Goal: Task Accomplishment & Management: Complete application form

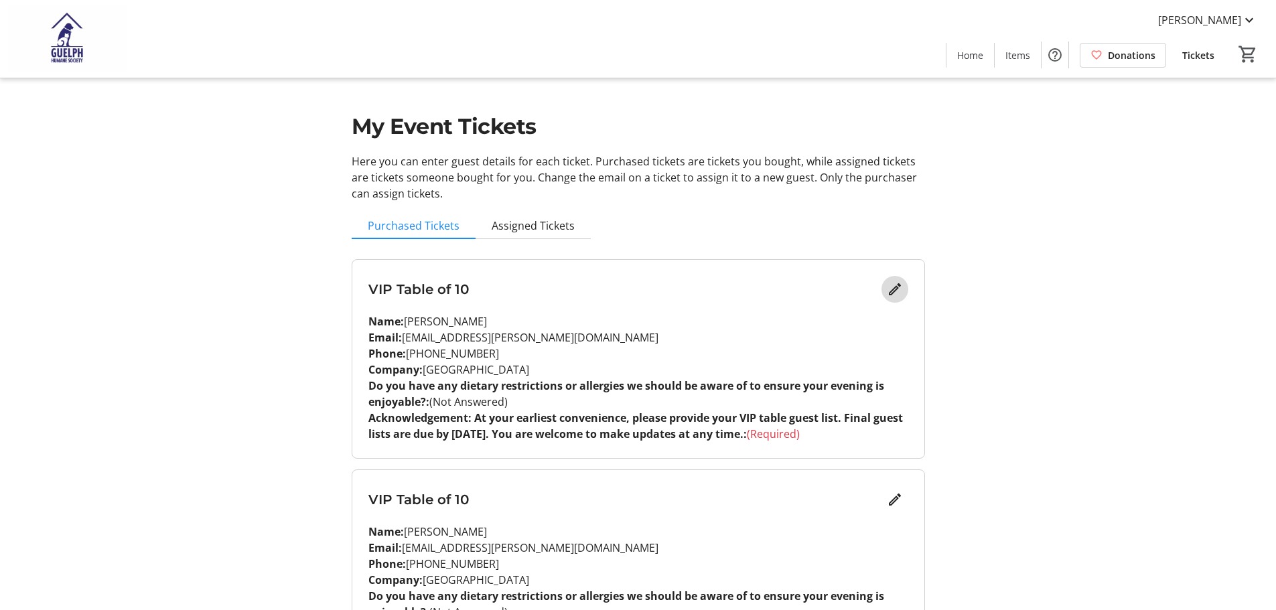
click at [894, 290] on mat-icon "Edit" at bounding box center [895, 289] width 16 height 16
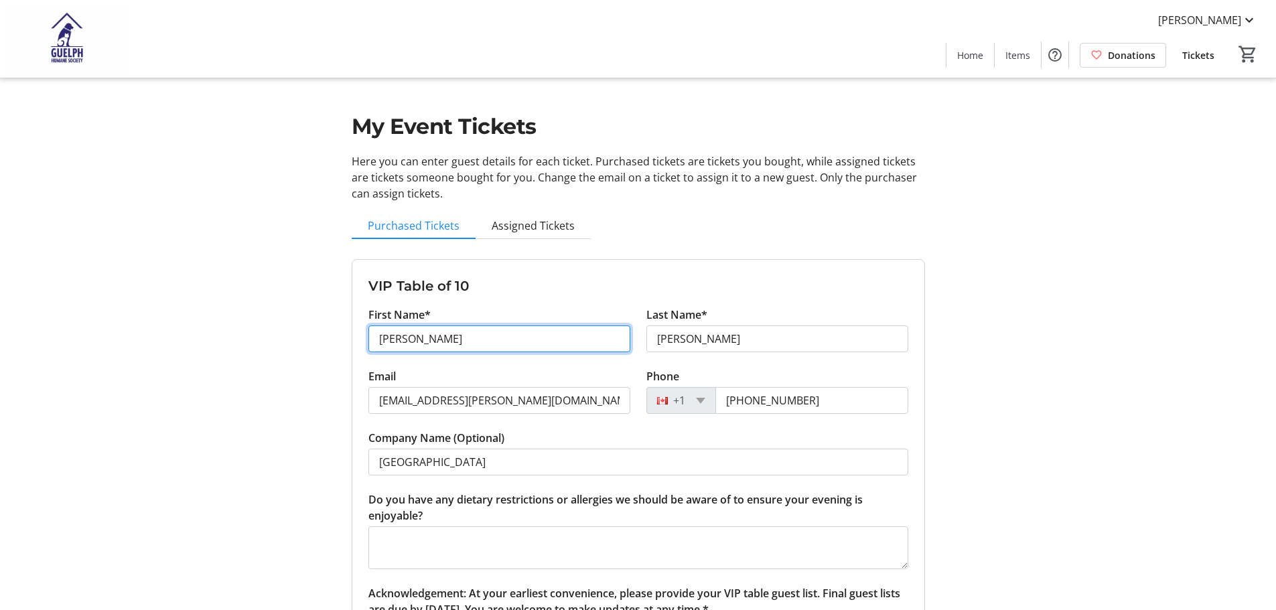
drag, startPoint x: 454, startPoint y: 342, endPoint x: 328, endPoint y: 326, distance: 126.9
type input "[PERSON_NAME]"
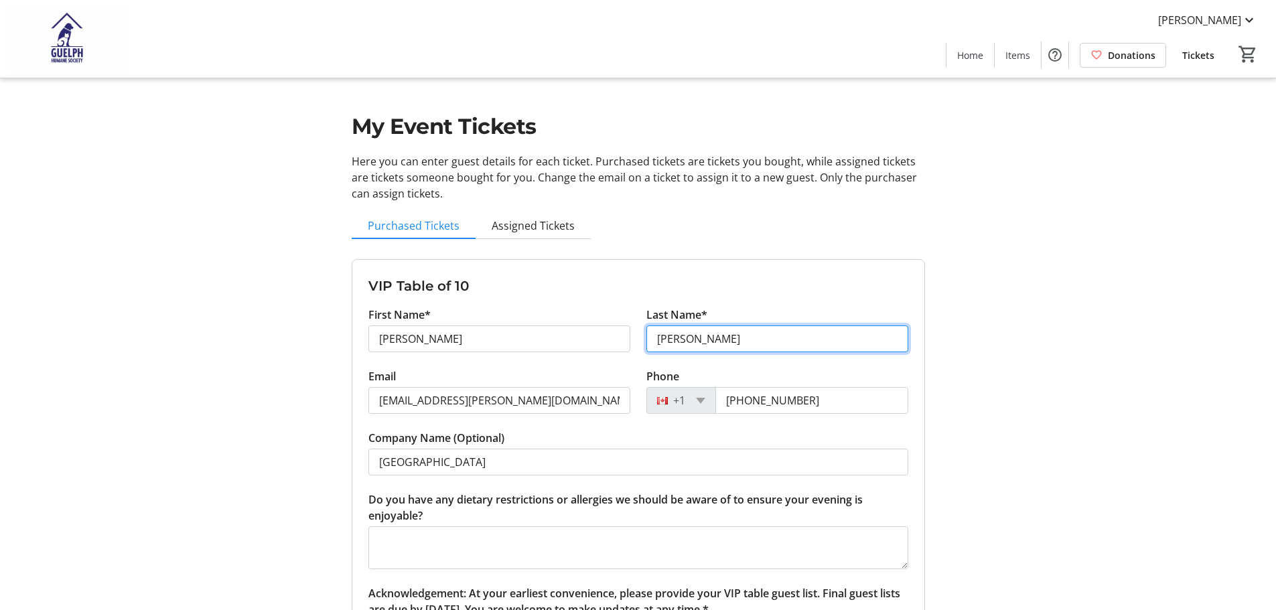
type input "[PERSON_NAME]"
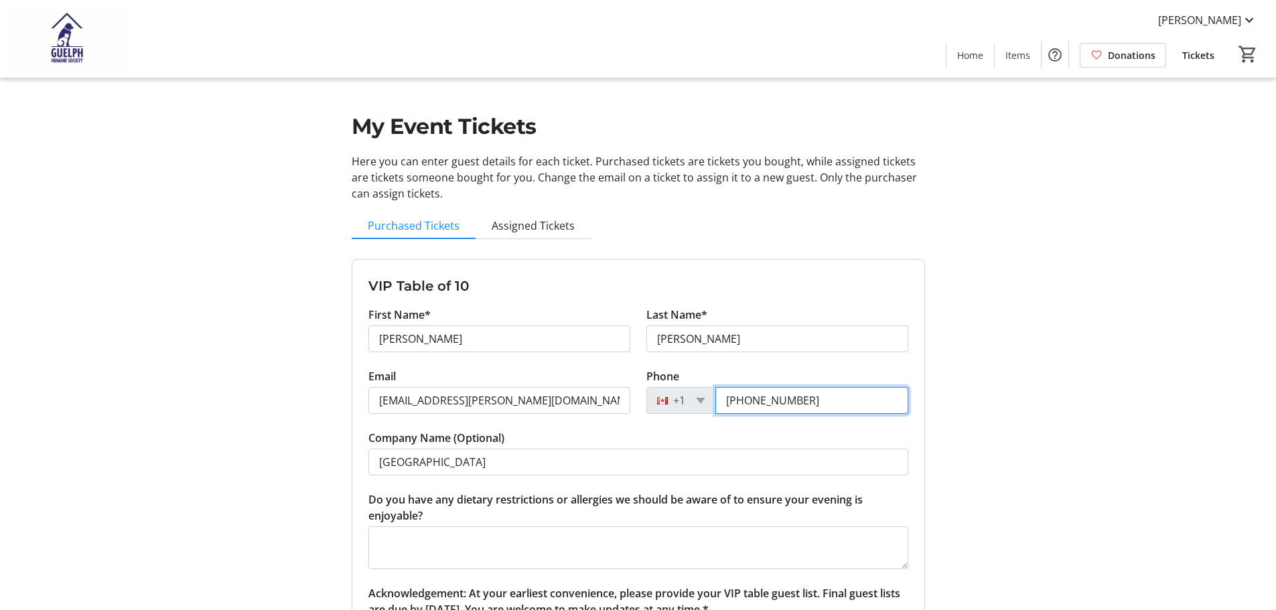
click at [841, 399] on input "[PHONE_NUMBER]" at bounding box center [811, 400] width 193 height 27
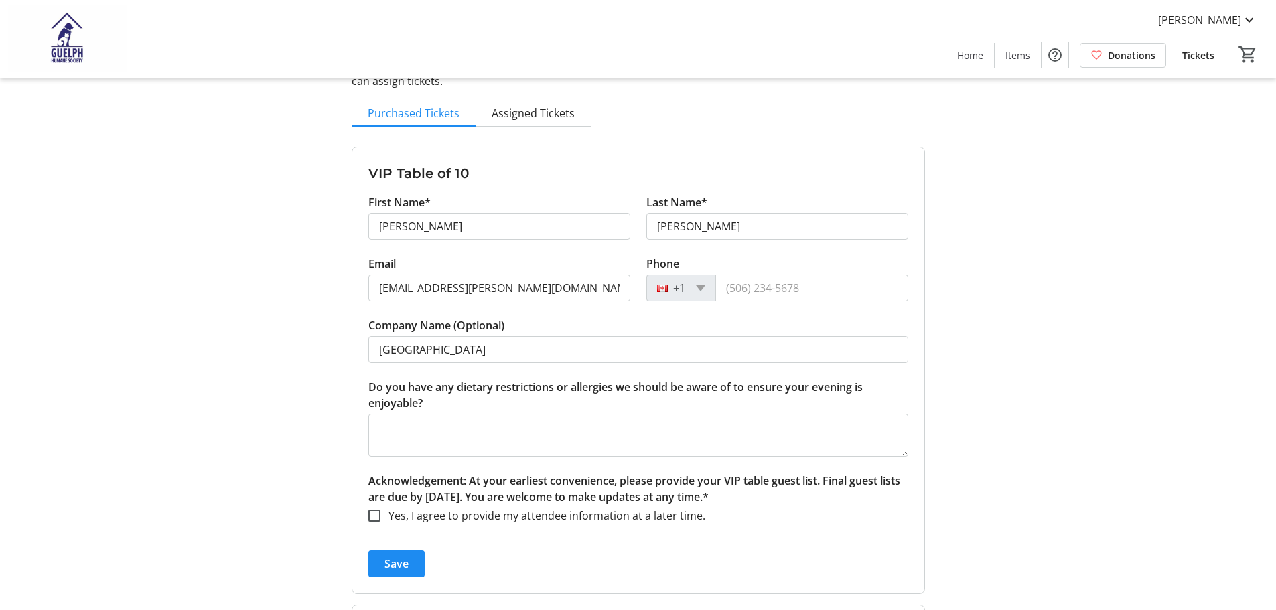
scroll to position [134, 0]
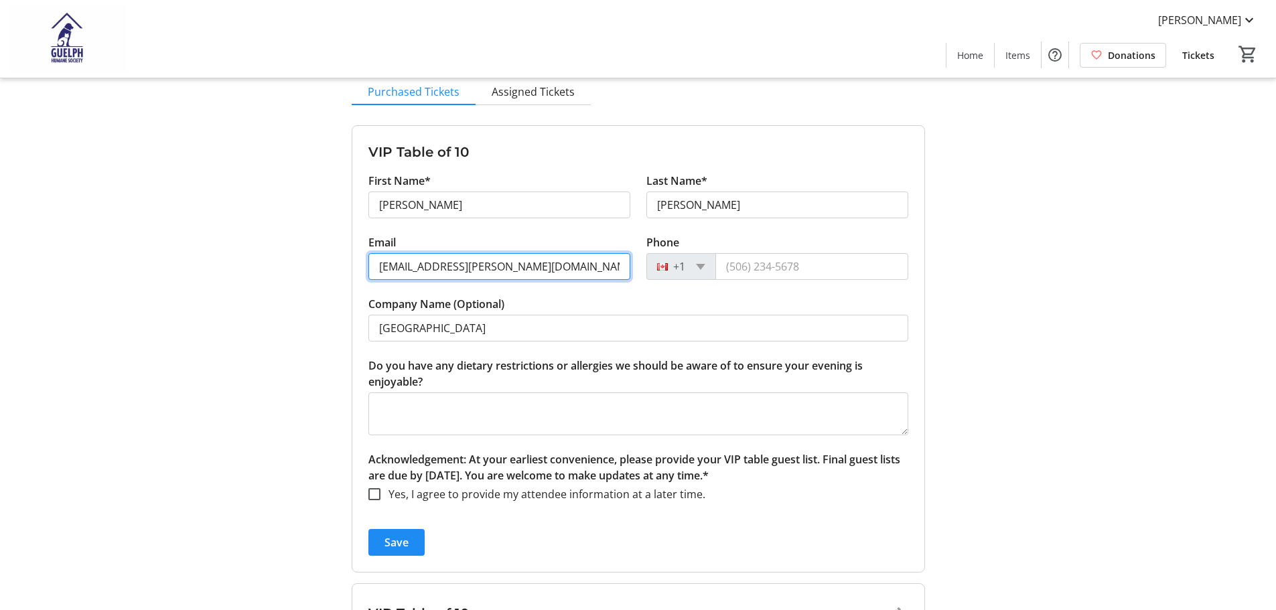
click at [543, 264] on input "[EMAIL_ADDRESS][PERSON_NAME][DOMAIN_NAME]" at bounding box center [499, 266] width 262 height 27
paste input "[EMAIL_ADDRESS][DOMAIN_NAME]"
type input "[EMAIL_ADDRESS][DOMAIN_NAME]"
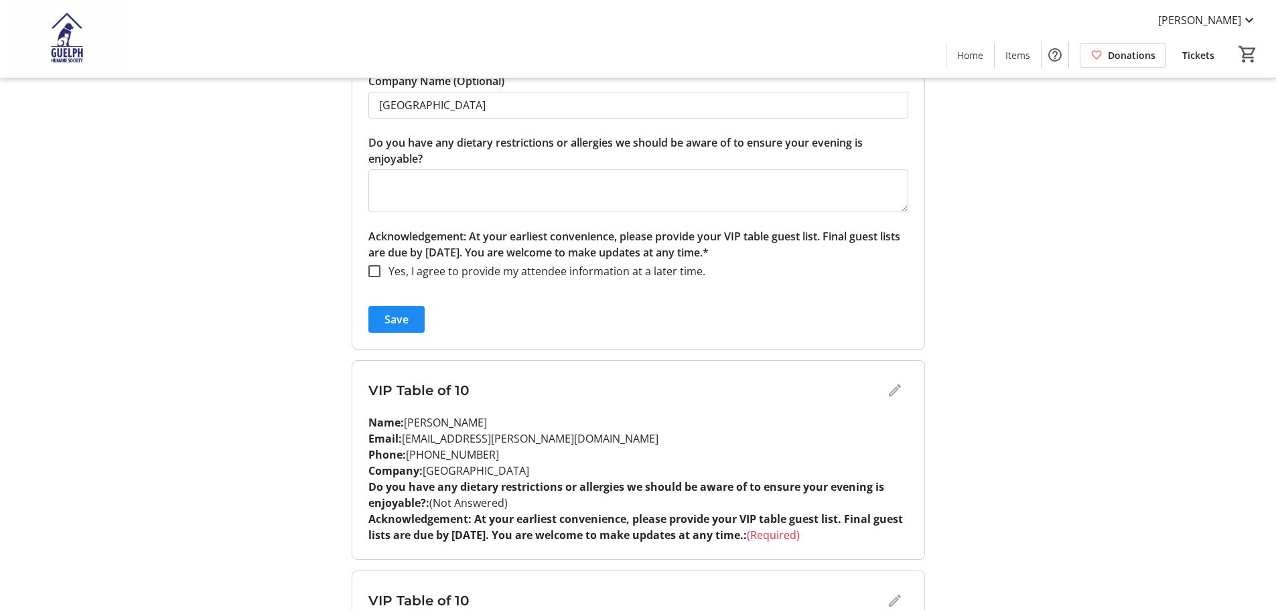
scroll to position [201, 0]
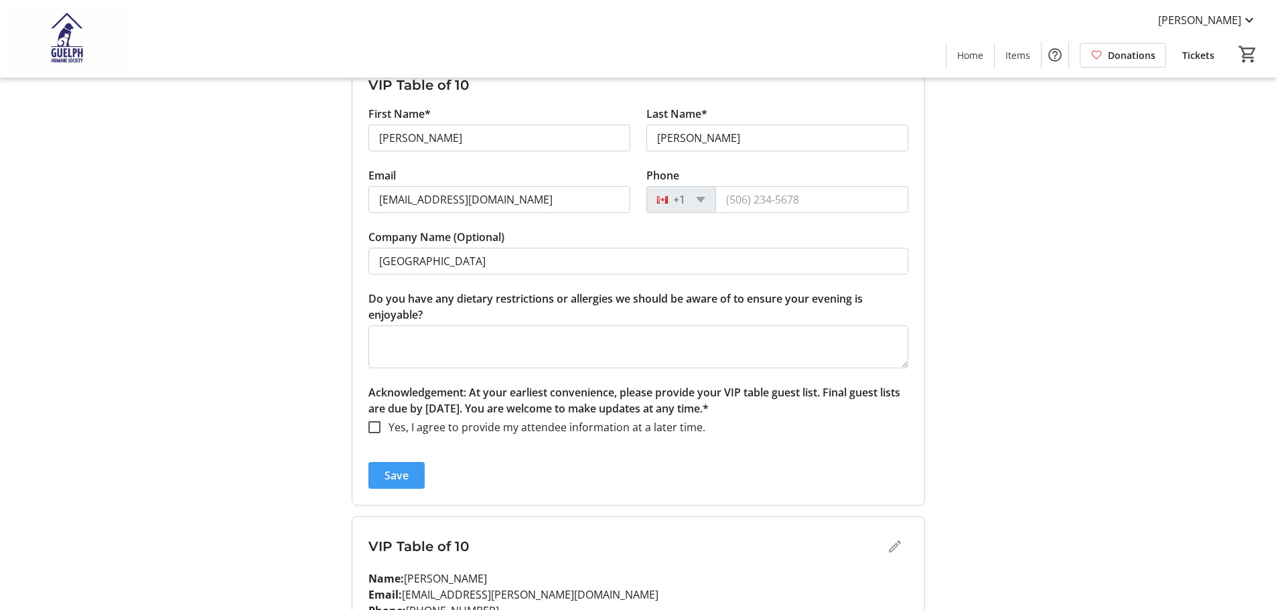
click at [402, 478] on span "Save" at bounding box center [396, 476] width 24 height 16
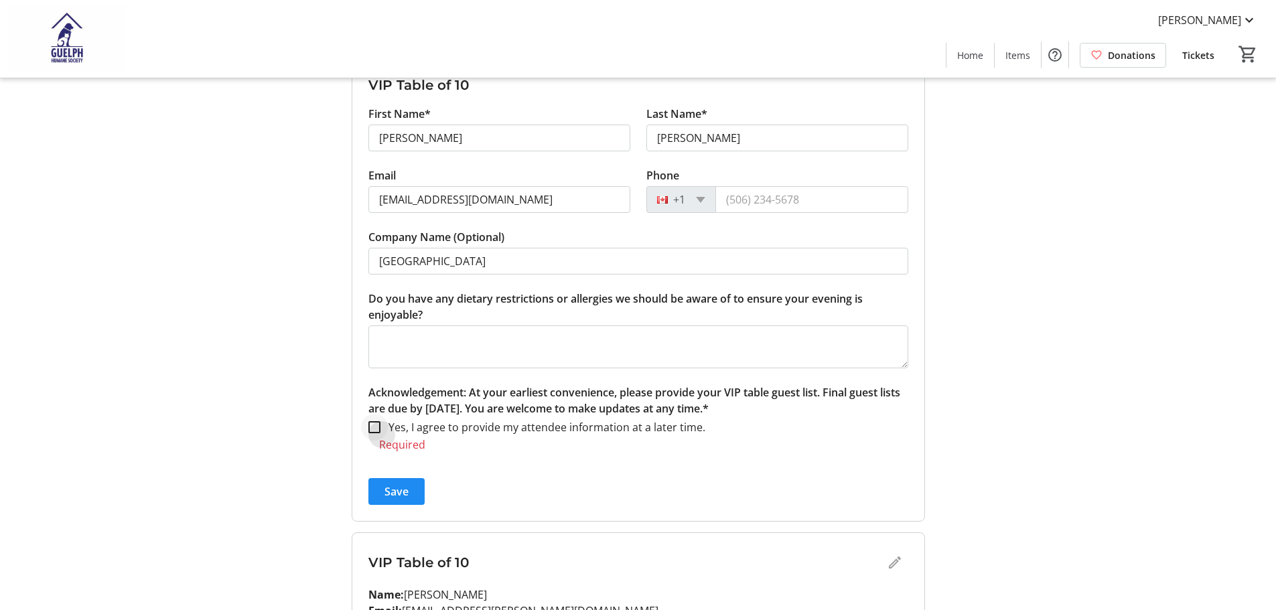
click at [372, 433] on div at bounding box center [374, 427] width 32 height 32
checkbox input "true"
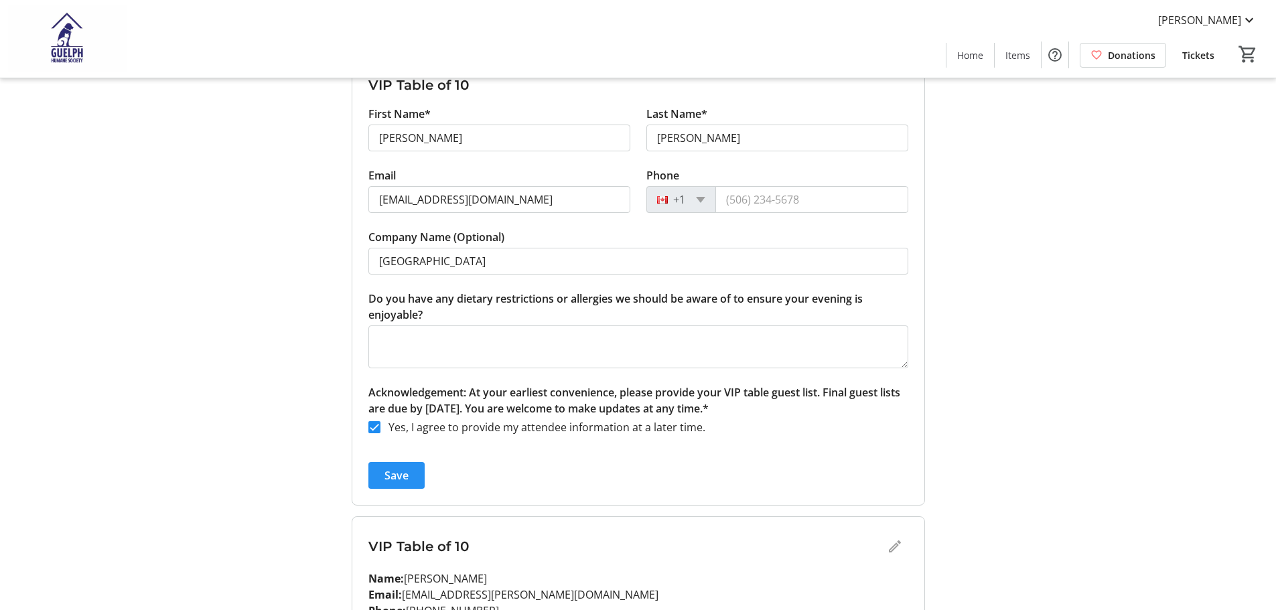
click at [398, 478] on span "Save" at bounding box center [396, 476] width 24 height 16
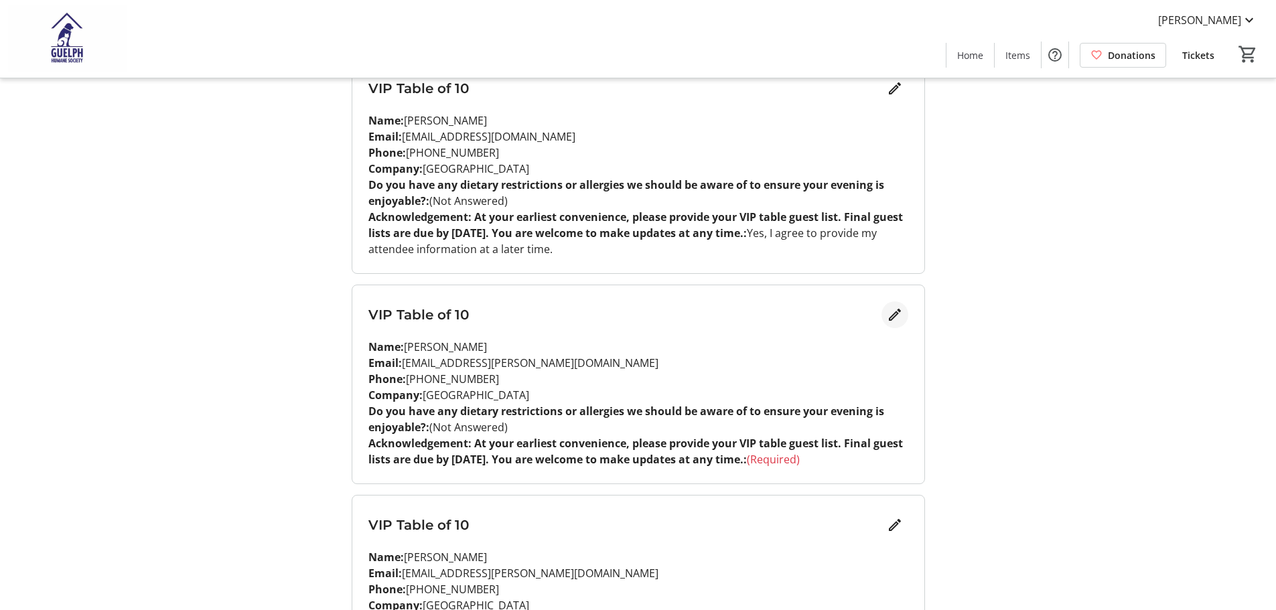
click at [893, 314] on mat-icon "Edit" at bounding box center [895, 315] width 16 height 16
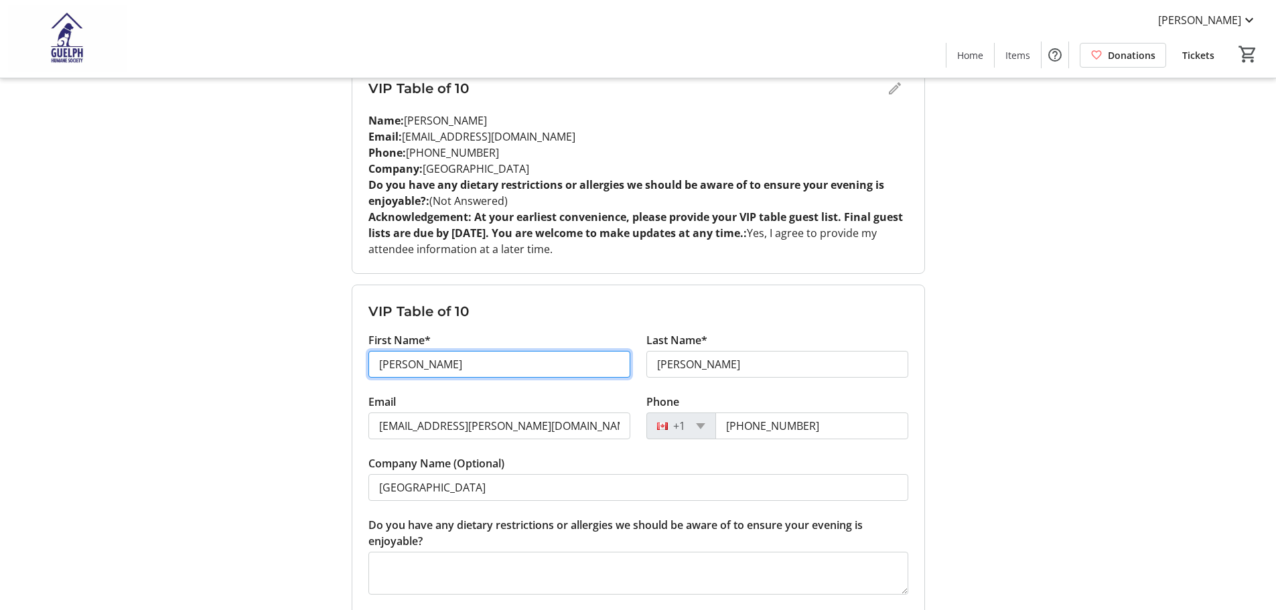
drag, startPoint x: 474, startPoint y: 362, endPoint x: 376, endPoint y: 358, distance: 97.9
click at [376, 358] on input "[PERSON_NAME]" at bounding box center [499, 364] width 262 height 27
type input "[PERSON_NAME]"
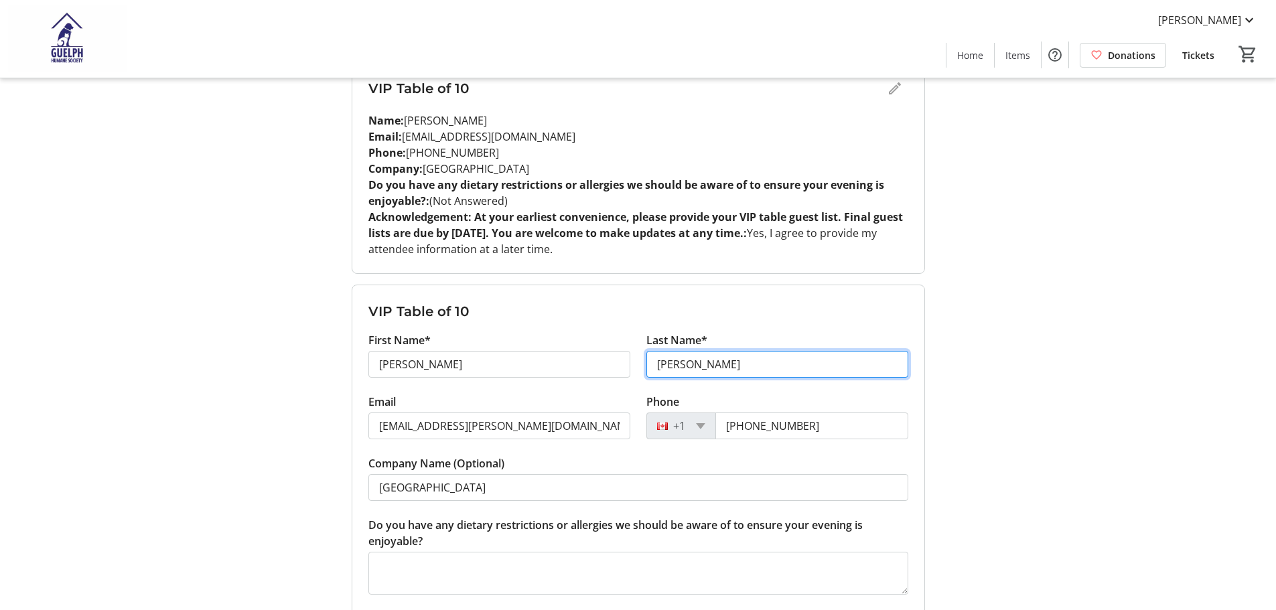
type input "[PERSON_NAME]"
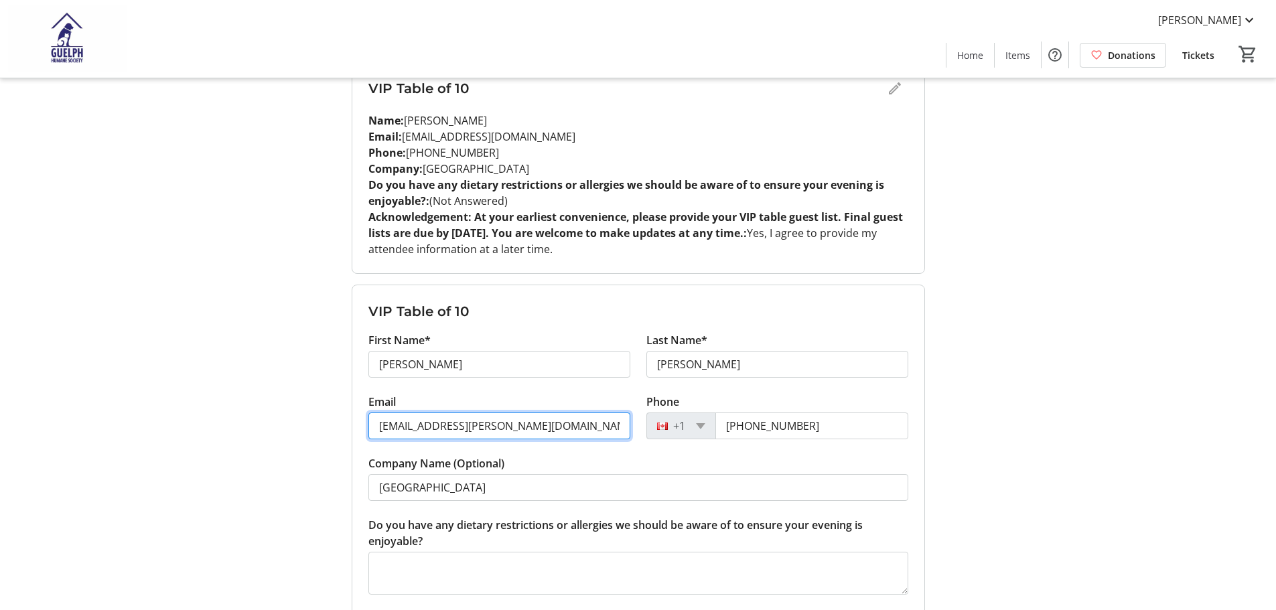
click at [526, 421] on input "[EMAIL_ADDRESS][PERSON_NAME][DOMAIN_NAME]" at bounding box center [499, 426] width 262 height 27
paste input "[EMAIL_ADDRESS][DOMAIN_NAME]"
type input "[EMAIL_ADDRESS][DOMAIN_NAME]"
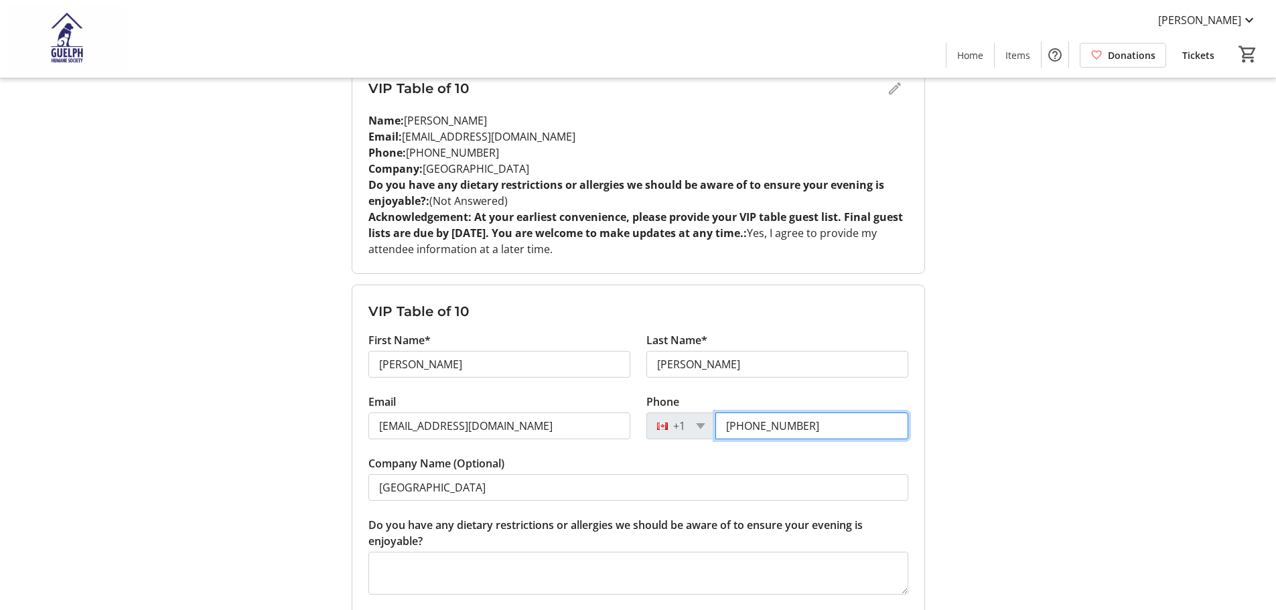
click at [809, 429] on input "[PHONE_NUMBER]" at bounding box center [811, 426] width 193 height 27
click at [661, 465] on tr-form-field "Company Name (Optional) [GEOGRAPHIC_DATA]" at bounding box center [638, 486] width 540 height 62
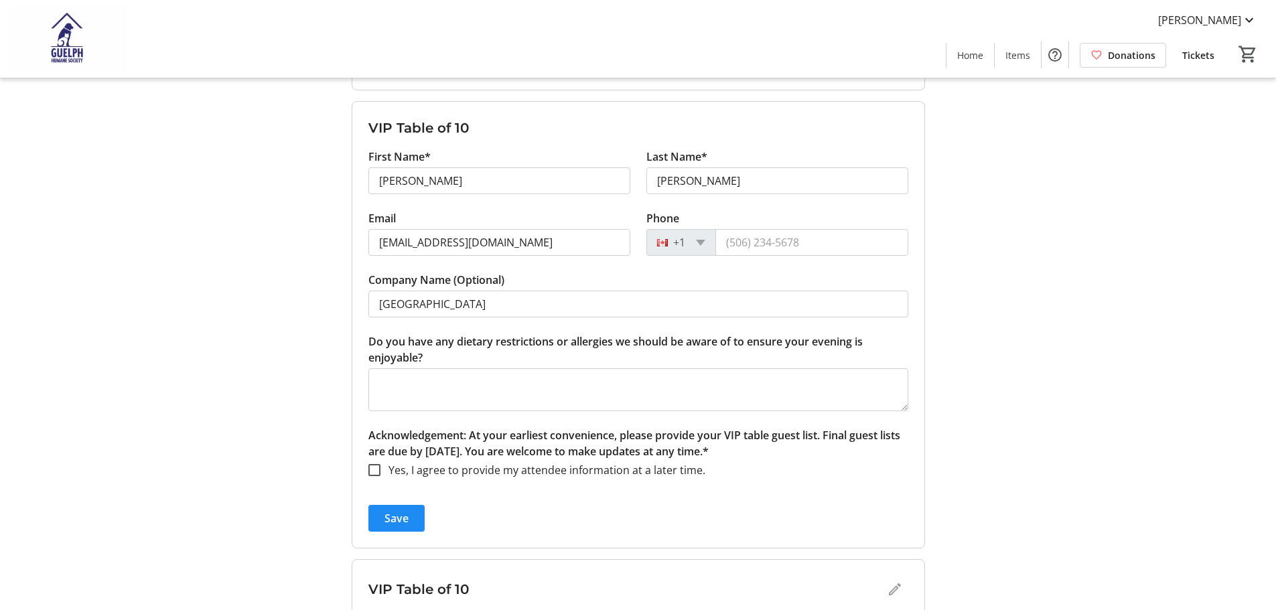
scroll to position [402, 0]
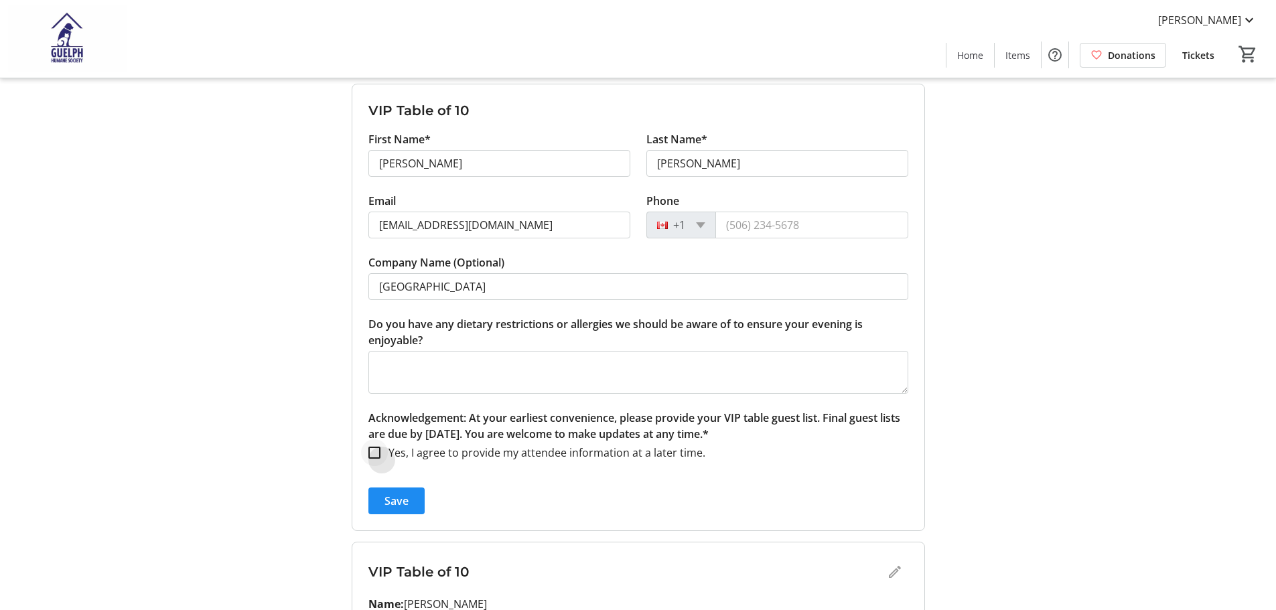
click at [381, 453] on div at bounding box center [374, 453] width 32 height 32
checkbox input "true"
click at [382, 504] on span "submit" at bounding box center [396, 501] width 56 height 32
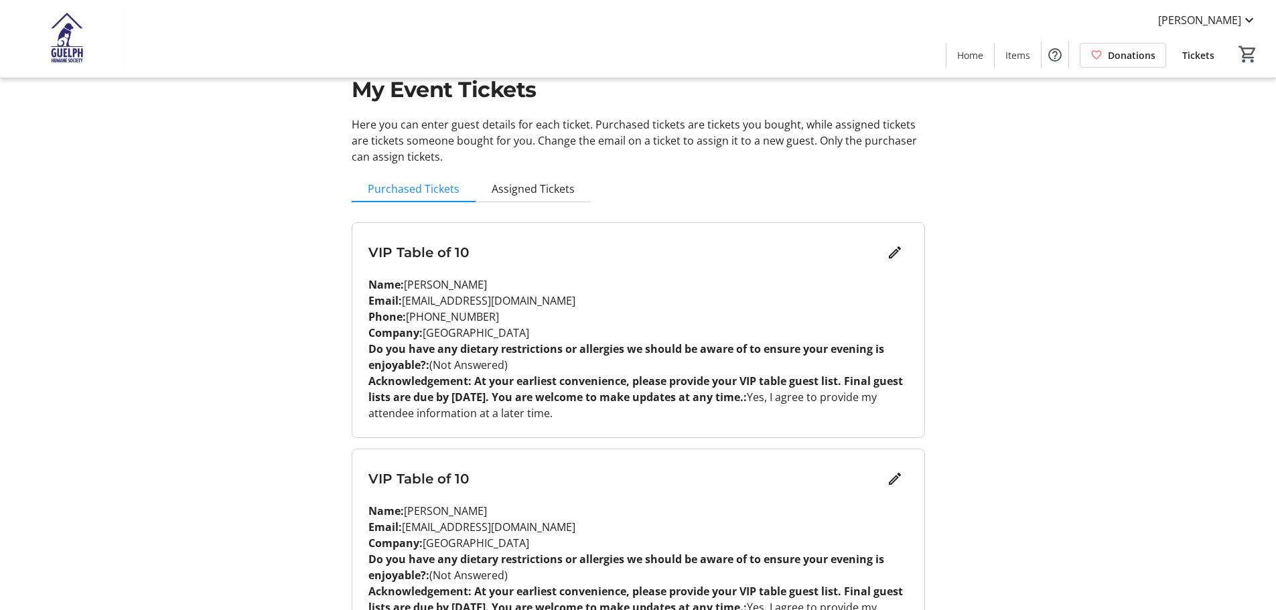
scroll to position [0, 0]
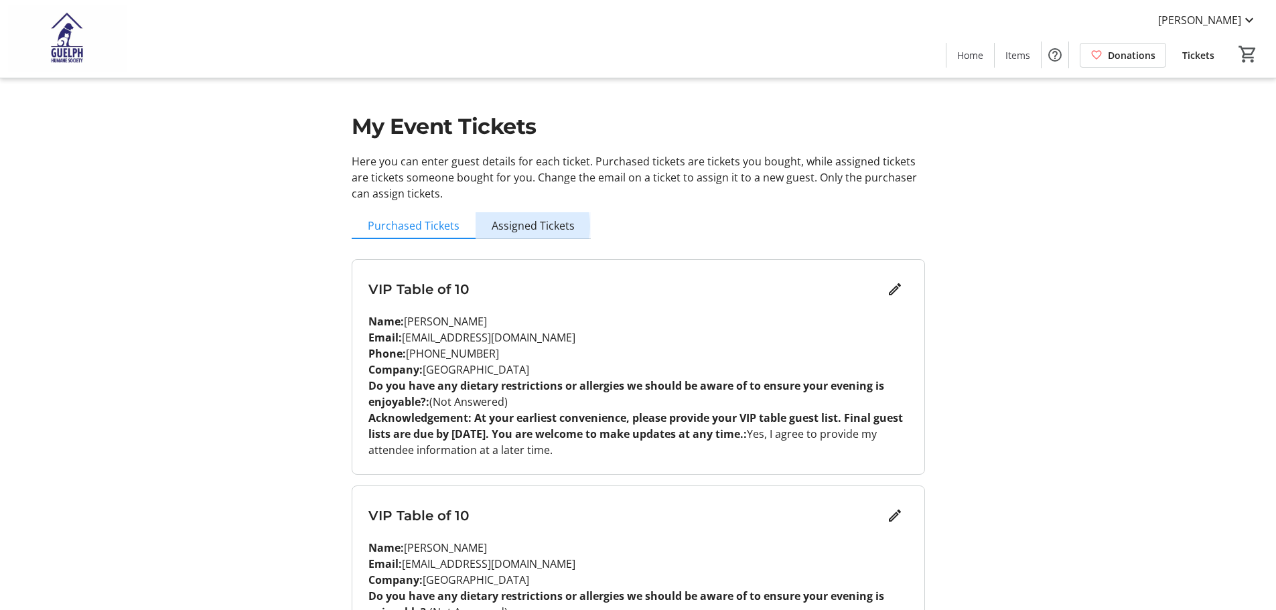
click at [512, 226] on span "Assigned Tickets" at bounding box center [533, 225] width 83 height 11
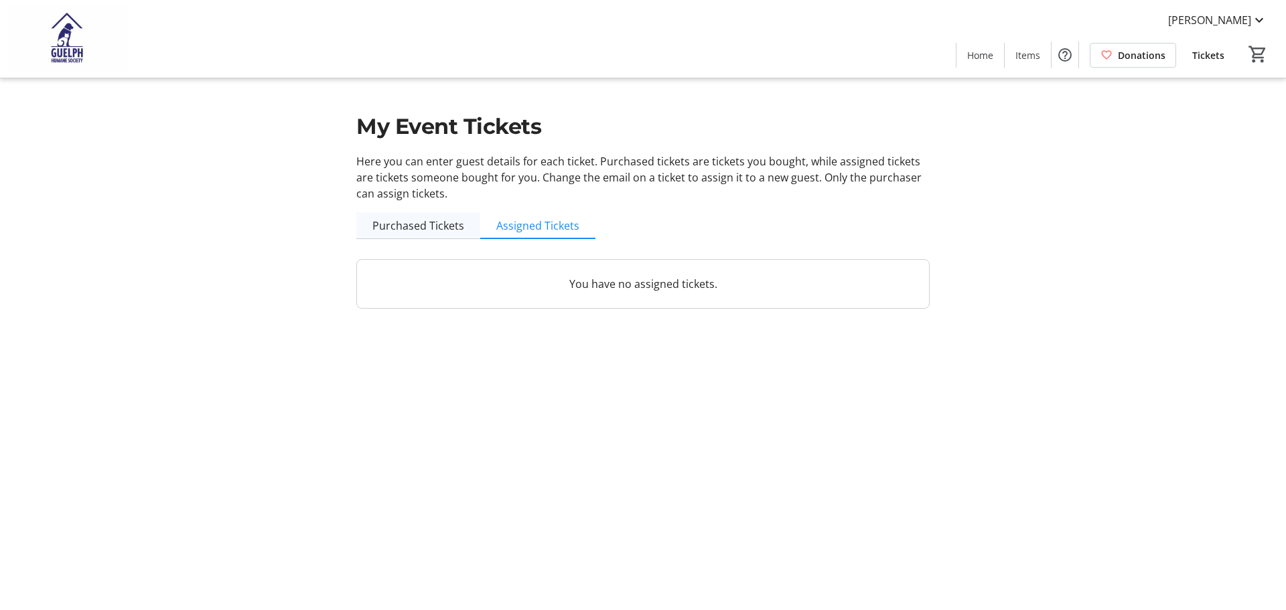
click at [456, 226] on span "Purchased Tickets" at bounding box center [418, 225] width 92 height 11
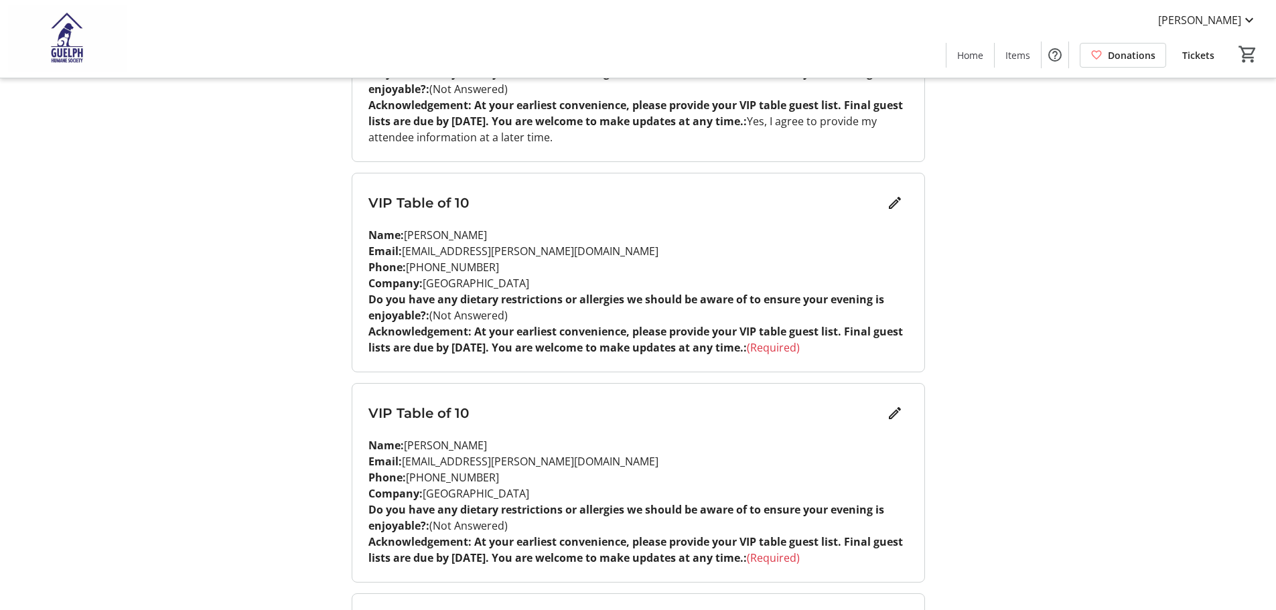
scroll to position [536, 0]
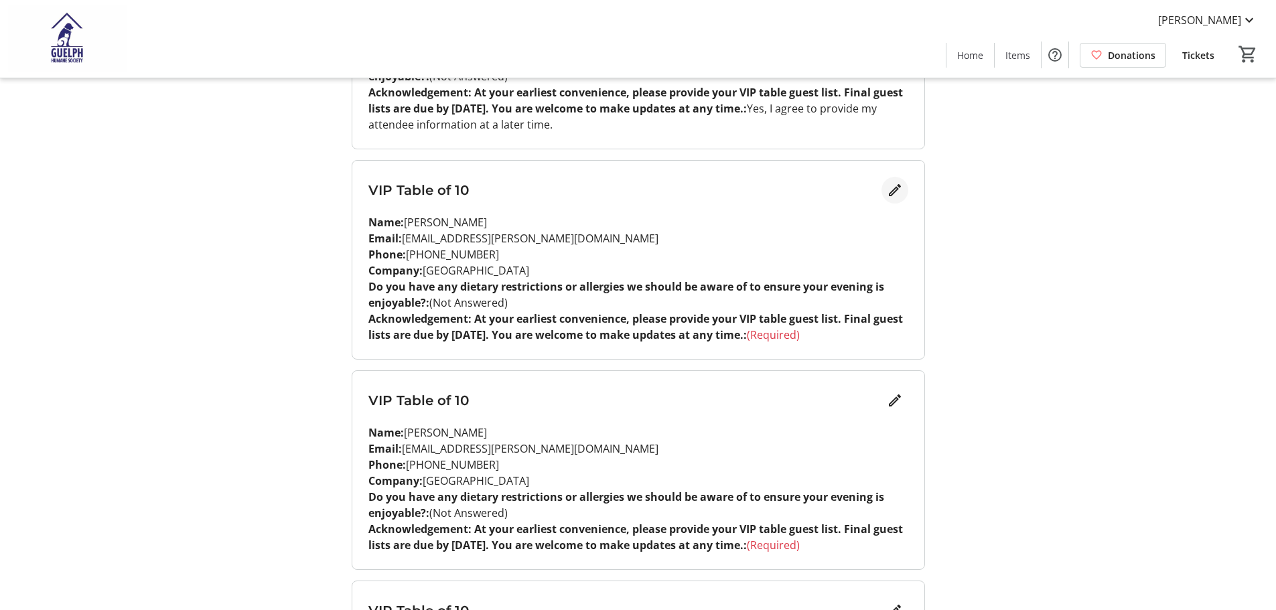
click at [900, 195] on mat-icon "Edit" at bounding box center [895, 190] width 16 height 16
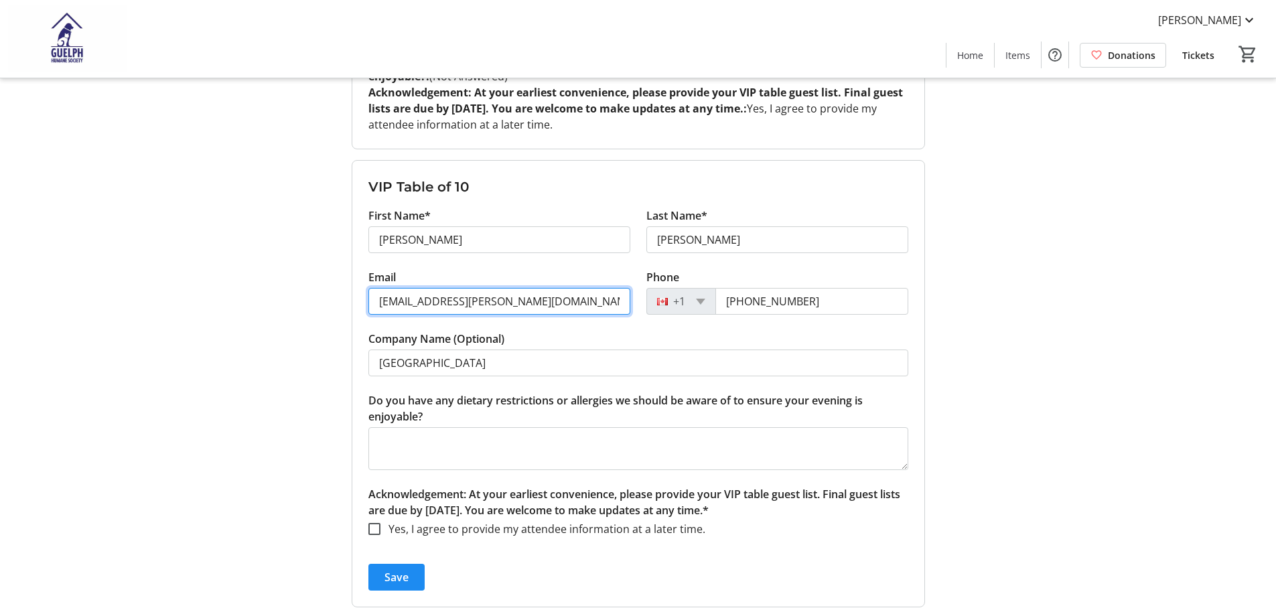
click at [513, 301] on input "[EMAIL_ADDRESS][PERSON_NAME][DOMAIN_NAME]" at bounding box center [499, 301] width 262 height 27
paste input "[EMAIL_ADDRESS][DOMAIN_NAME]"
type input "[EMAIL_ADDRESS][DOMAIN_NAME]"
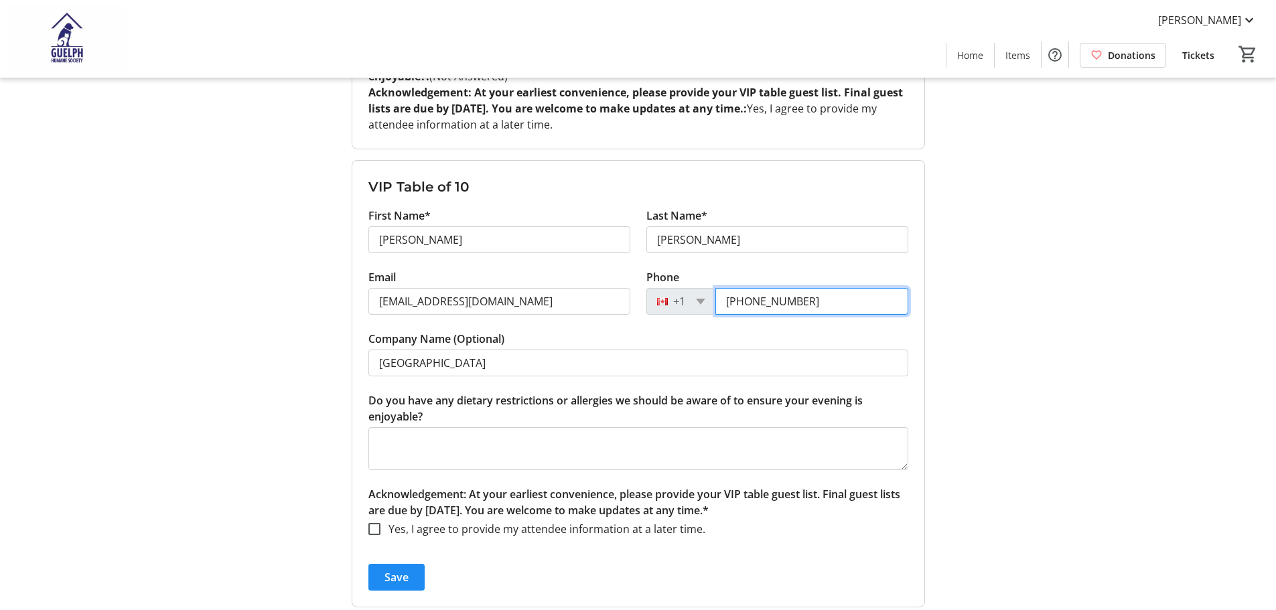
click at [814, 303] on input "[PHONE_NUMBER]" at bounding box center [811, 301] width 193 height 27
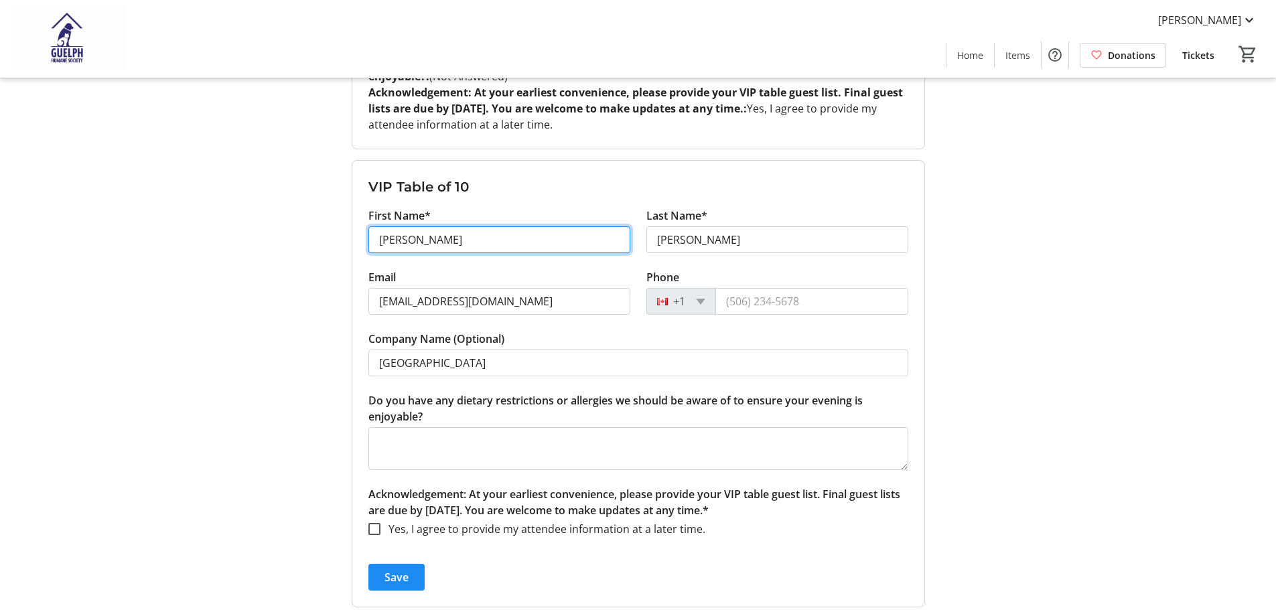
click at [413, 236] on input "[PERSON_NAME]" at bounding box center [499, 239] width 262 height 27
type input "[PERSON_NAME]"
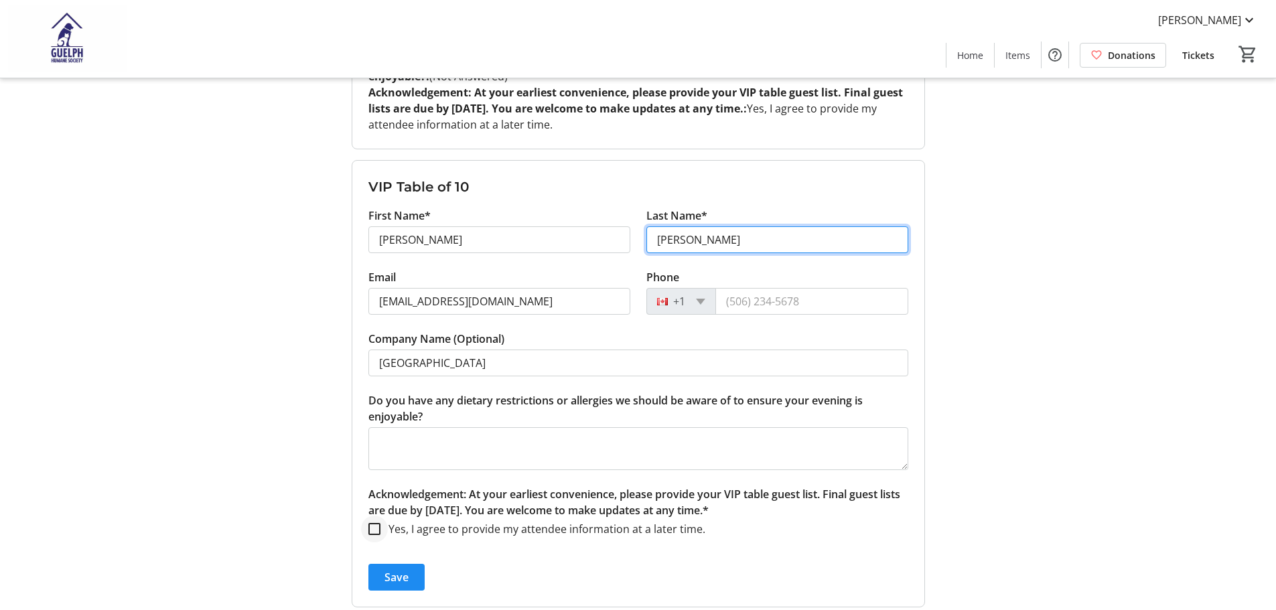
type input "[PERSON_NAME]"
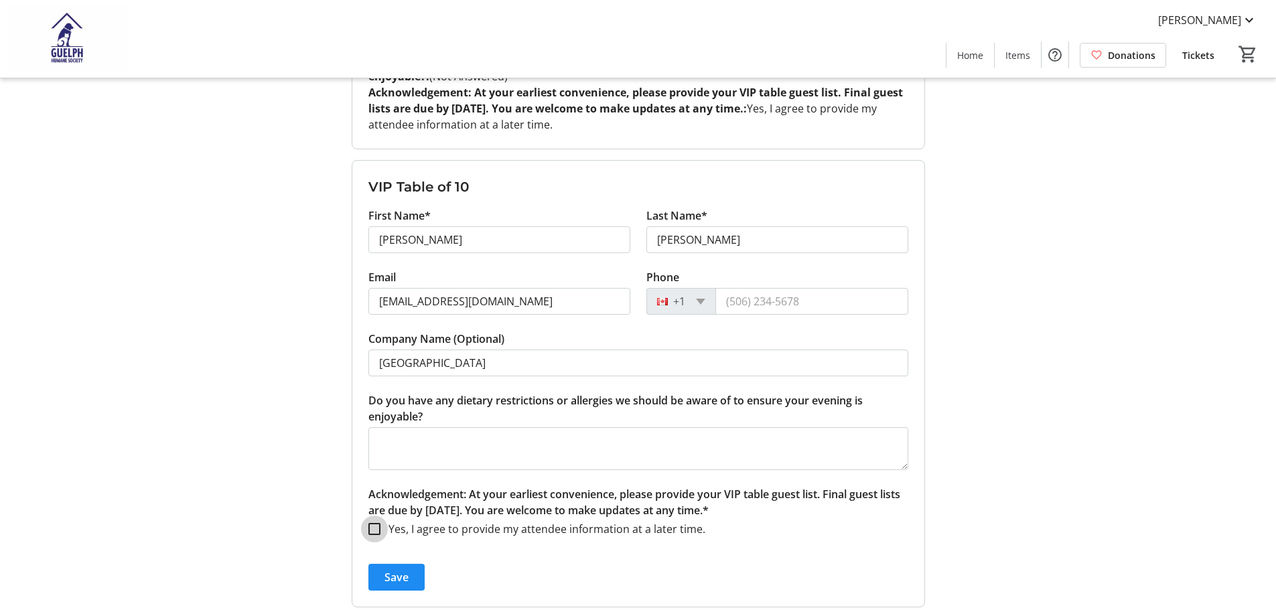
click at [374, 531] on input "Yes, I agree to provide my attendee information at a later time." at bounding box center [374, 529] width 12 height 12
checkbox input "true"
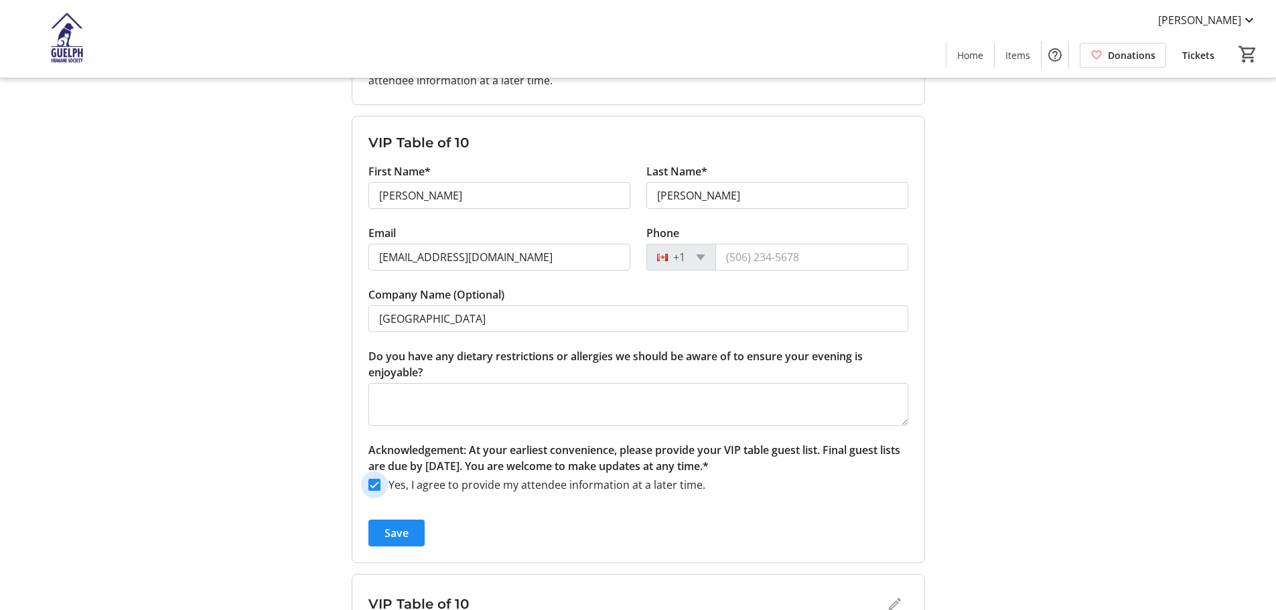
scroll to position [603, 0]
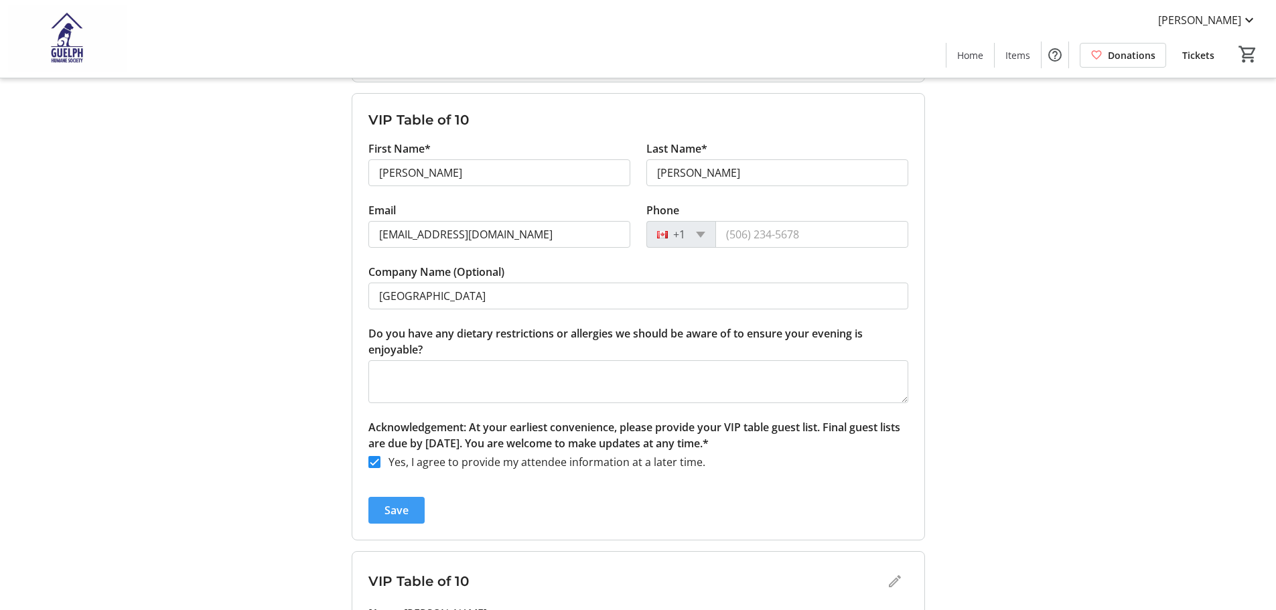
click at [387, 517] on span "Save" at bounding box center [396, 510] width 24 height 16
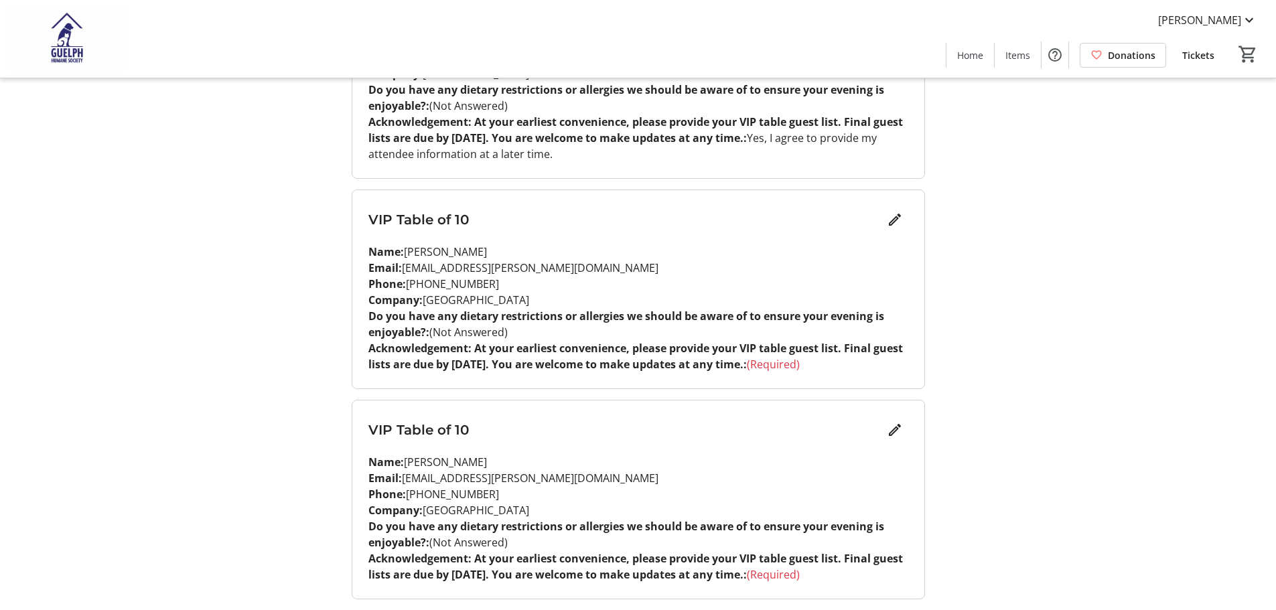
scroll to position [737, 0]
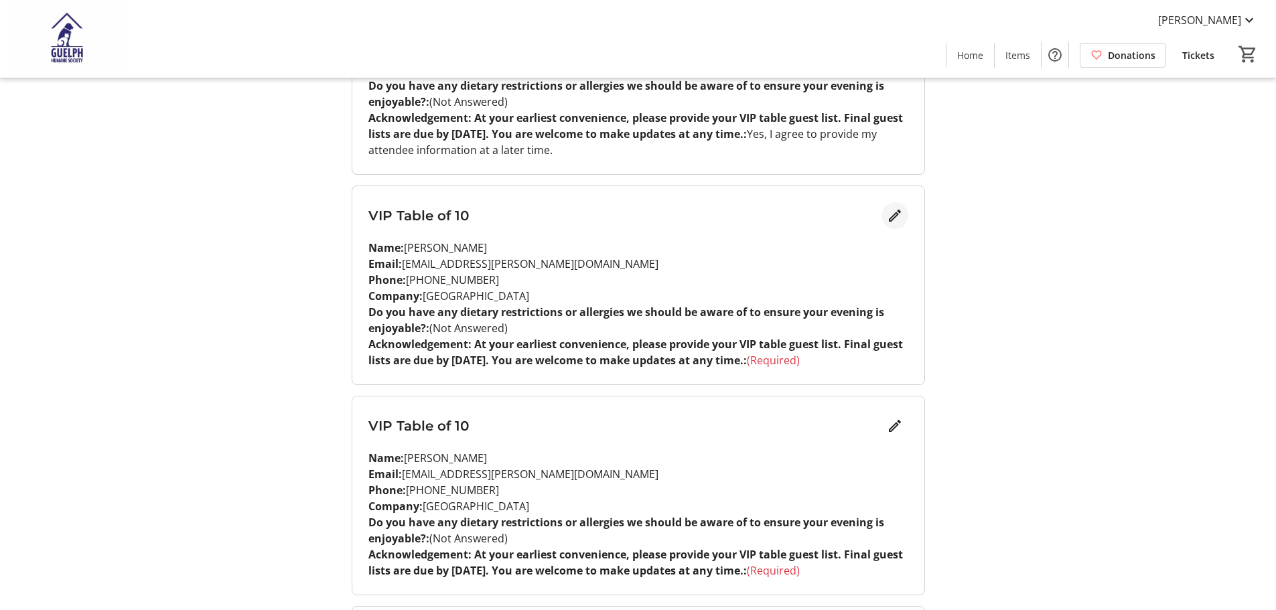
click at [891, 218] on mat-icon "Edit" at bounding box center [895, 216] width 16 height 16
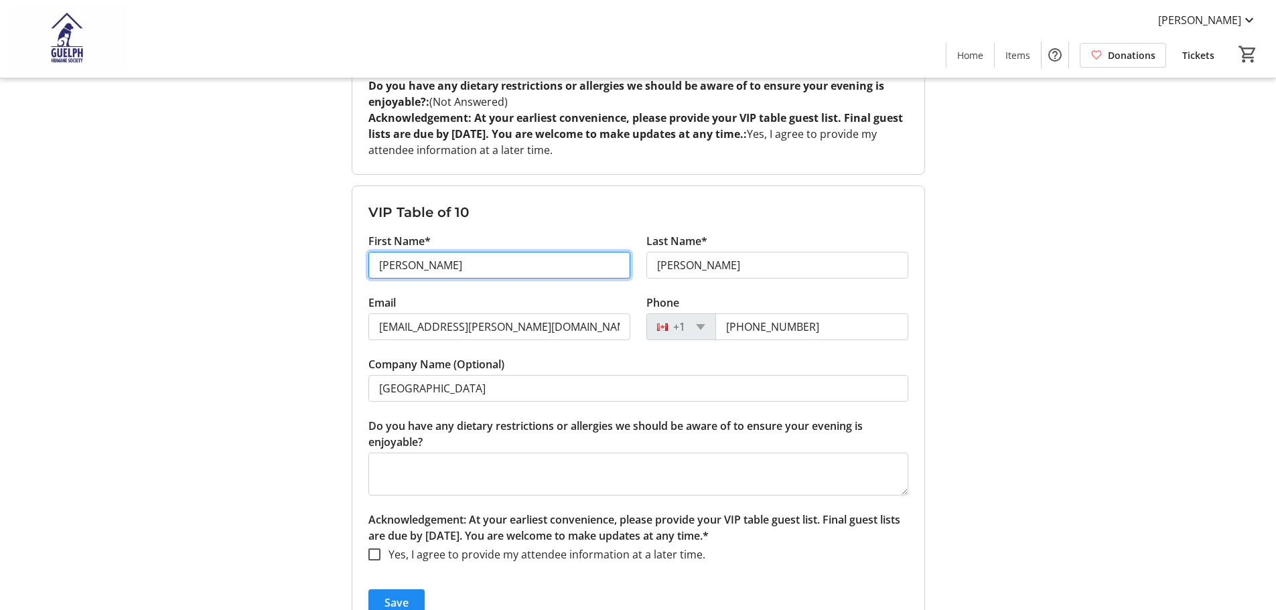
drag, startPoint x: 504, startPoint y: 275, endPoint x: 407, endPoint y: 273, distance: 97.1
click at [423, 275] on input "[PERSON_NAME]" at bounding box center [499, 265] width 262 height 27
click at [500, 270] on input "[PERSON_NAME]" at bounding box center [499, 265] width 262 height 27
type input "[PERSON_NAME]"
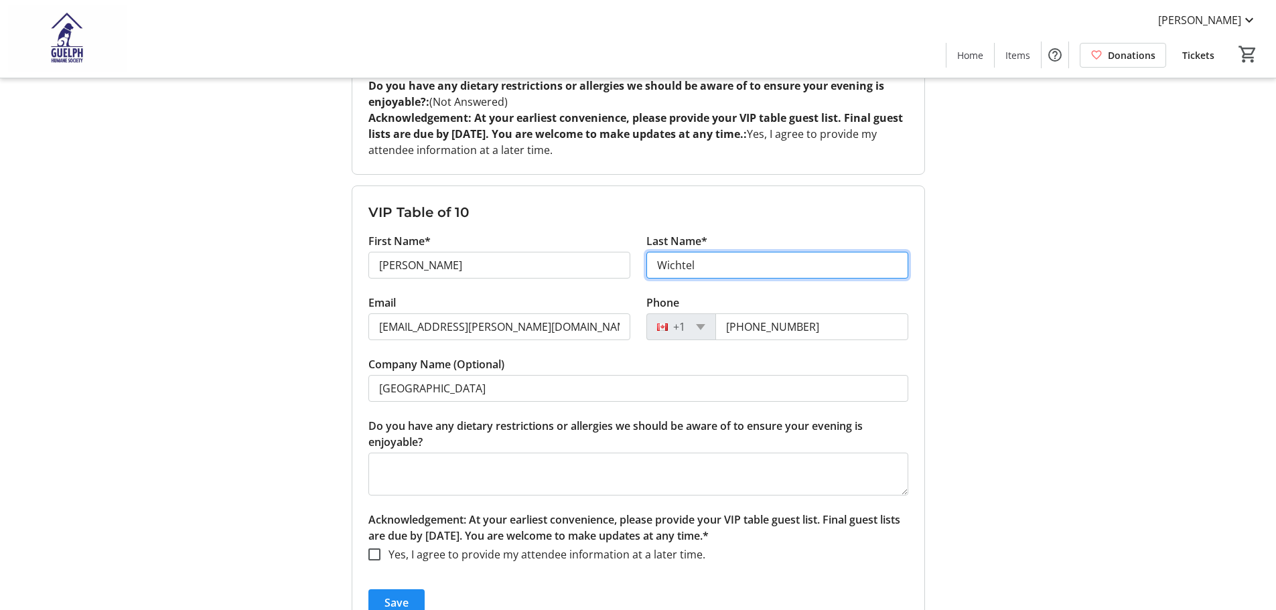
type input "Wichtel"
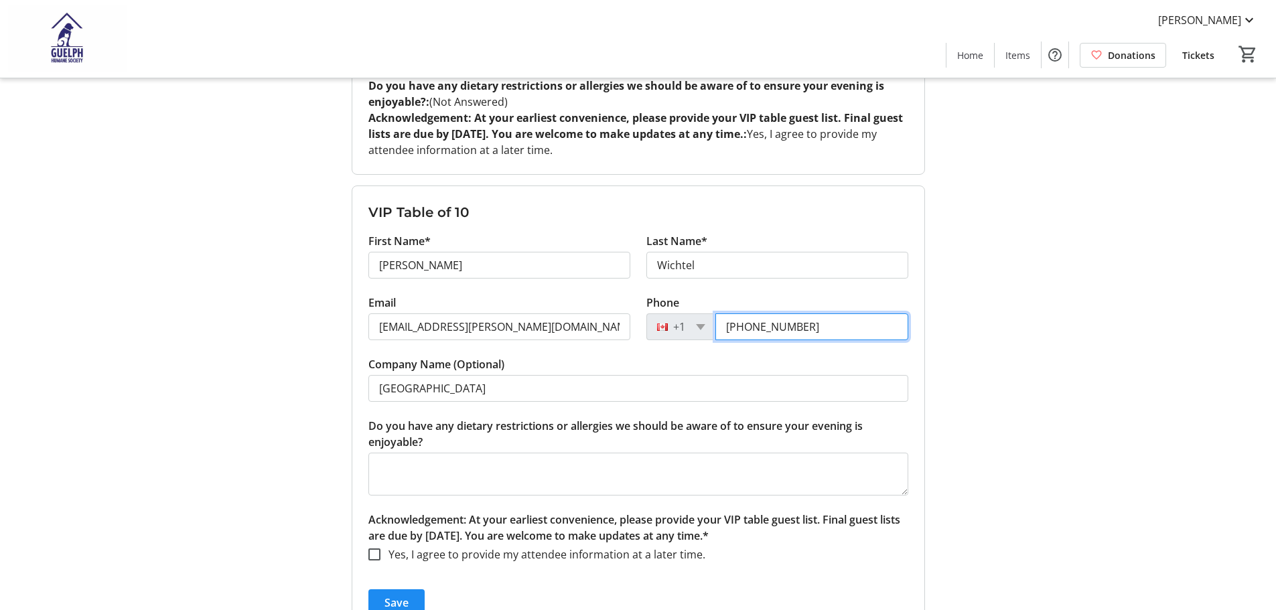
click at [778, 331] on input "[PHONE_NUMBER]" at bounding box center [811, 326] width 193 height 27
click at [789, 412] on tr-form-field "Company Name (Optional) [GEOGRAPHIC_DATA]" at bounding box center [638, 387] width 540 height 62
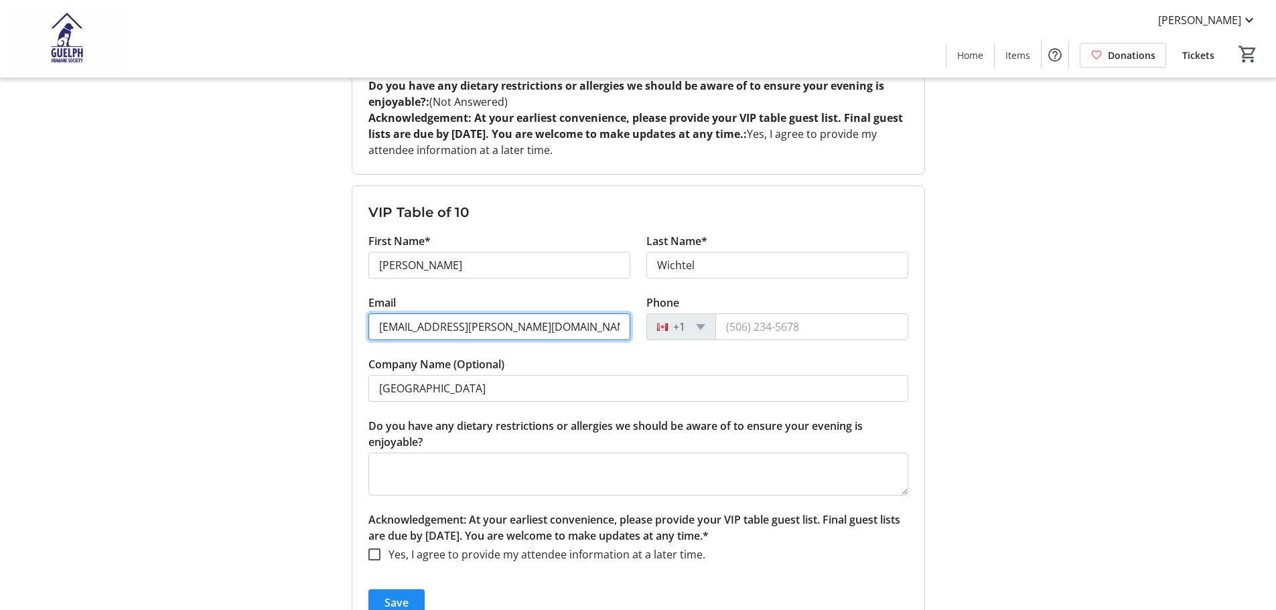
click at [503, 330] on input "[EMAIL_ADDRESS][PERSON_NAME][DOMAIN_NAME]" at bounding box center [499, 326] width 262 height 27
paste input "[EMAIL_ADDRESS][DOMAIN_NAME]"
type input "[EMAIL_ADDRESS][DOMAIN_NAME]"
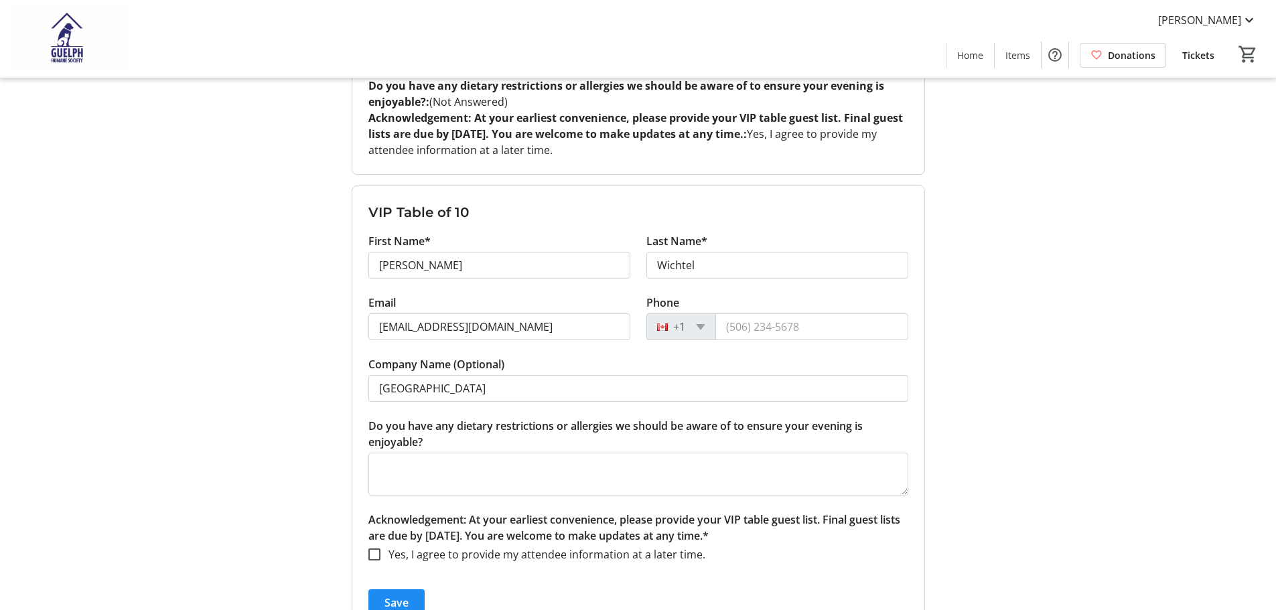
click at [307, 454] on div "My Event Tickets Here you can enter guest details for each ticket. Purchased ti…" at bounding box center [638, 605] width 884 height 2685
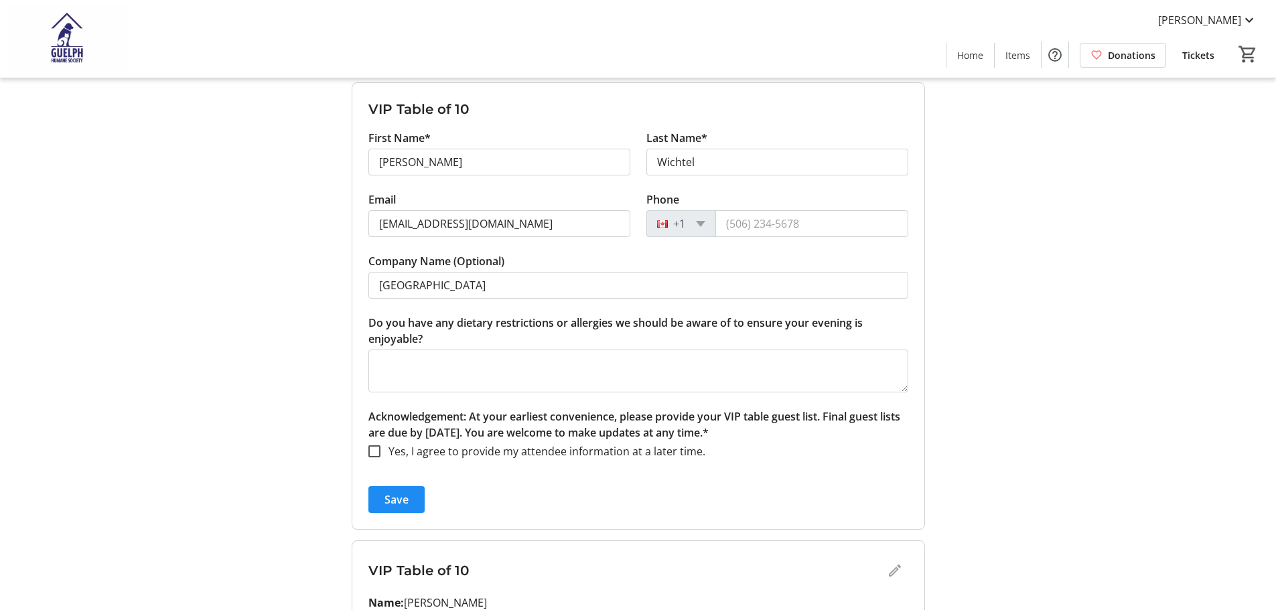
scroll to position [871, 0]
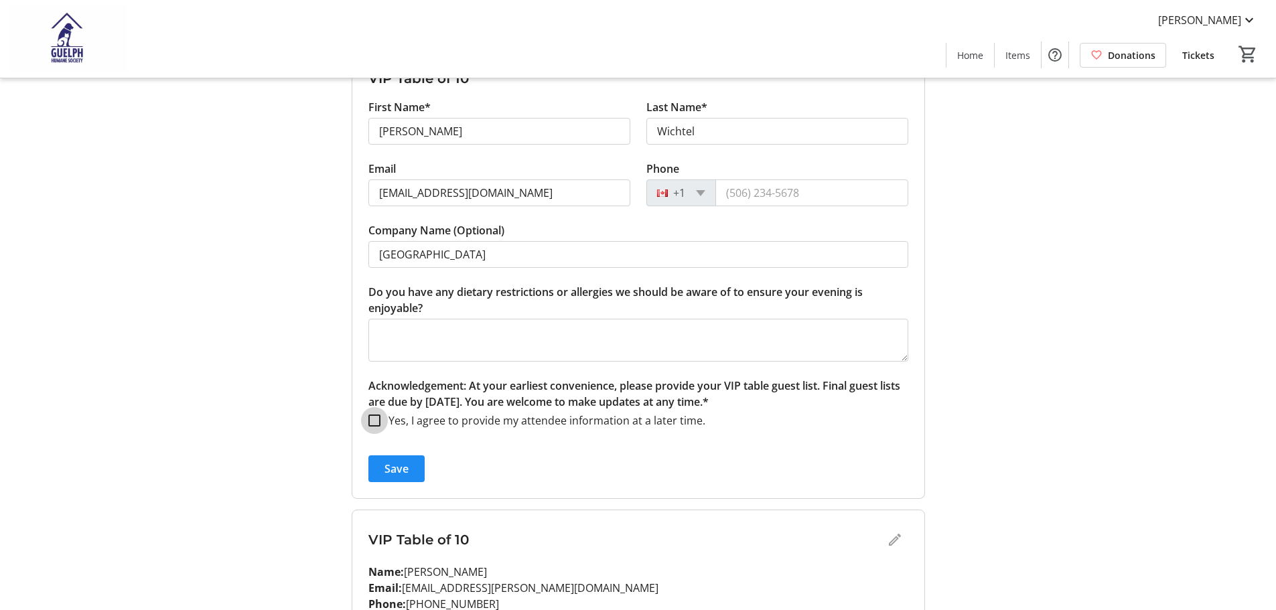
click at [374, 424] on input "Yes, I agree to provide my attendee information at a later time." at bounding box center [374, 421] width 12 height 12
checkbox input "true"
click at [401, 476] on span "Save" at bounding box center [396, 469] width 24 height 16
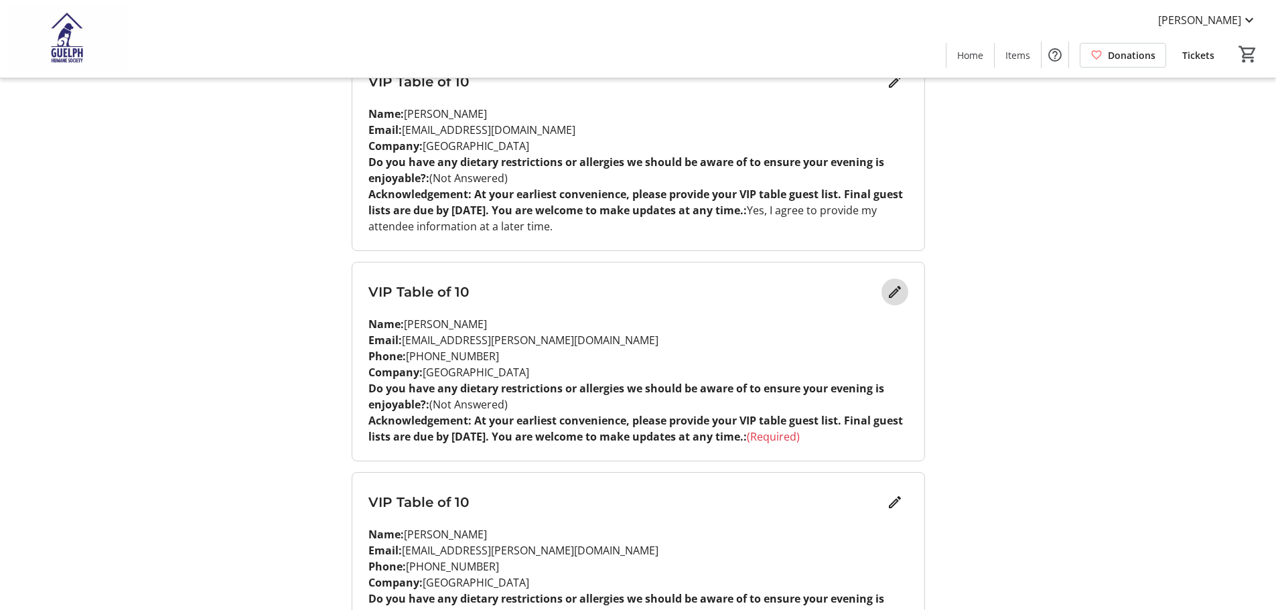
click at [892, 287] on mat-icon "Edit" at bounding box center [895, 292] width 16 height 16
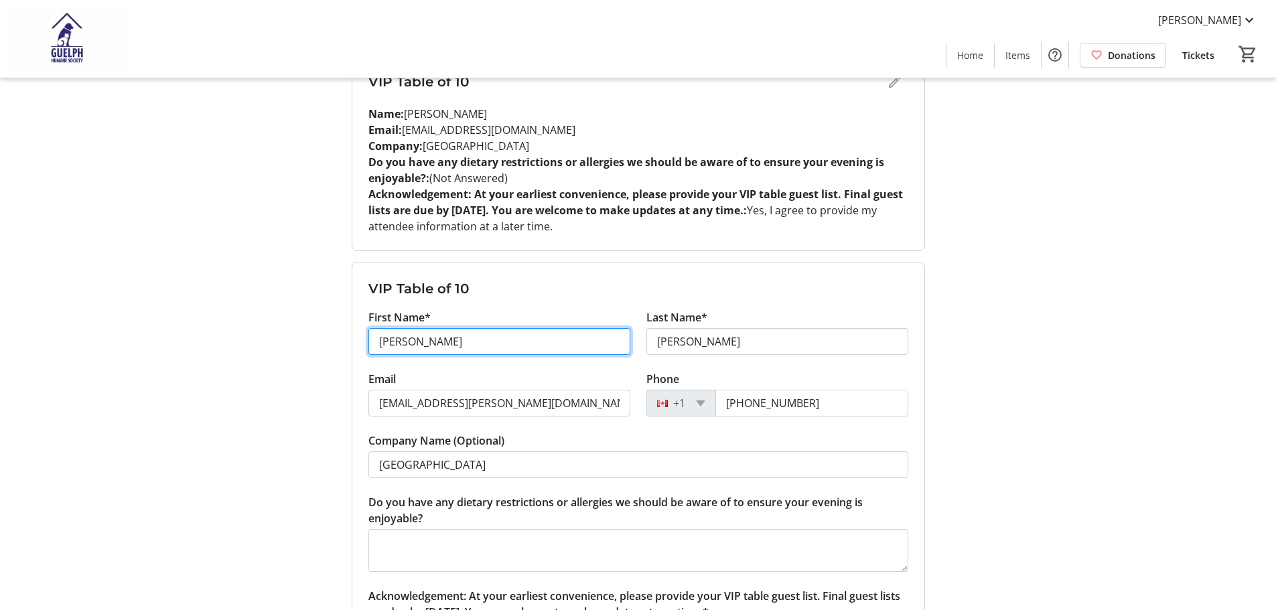
drag, startPoint x: 491, startPoint y: 352, endPoint x: 309, endPoint y: 344, distance: 182.4
click at [309, 344] on div "My Event Tickets Here you can enter guest details for each ticket. Purchased ti…" at bounding box center [638, 471] width 884 height 2685
type input "[PERSON_NAME]"
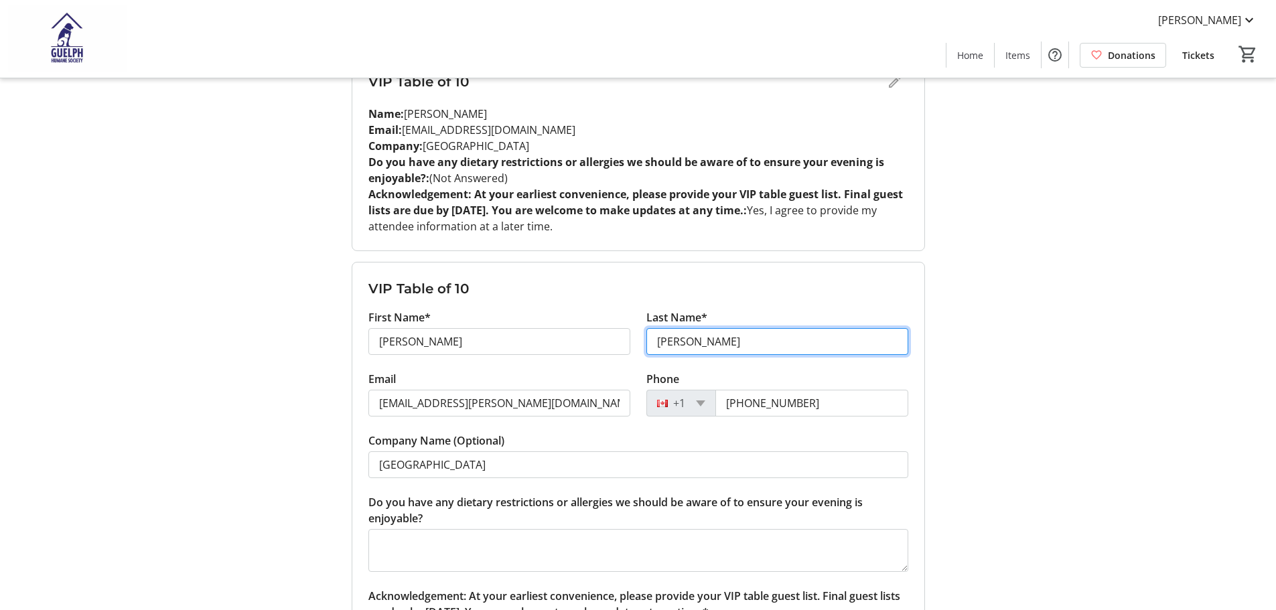
type input "[PERSON_NAME]"
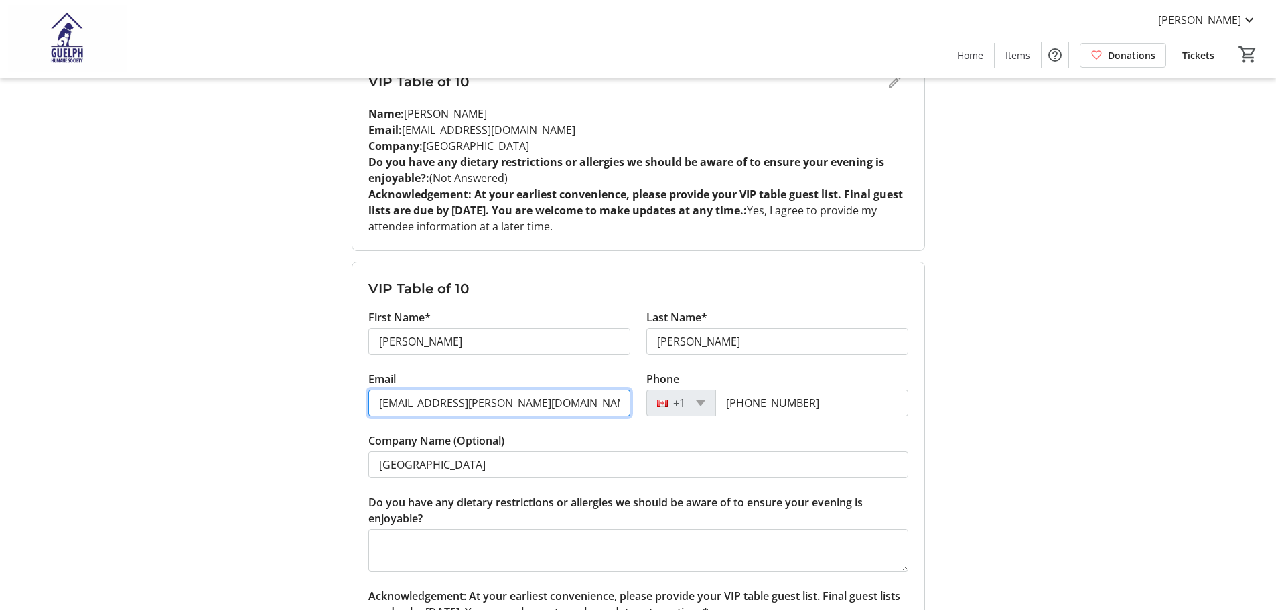
click at [527, 411] on input "[EMAIL_ADDRESS][PERSON_NAME][DOMAIN_NAME]" at bounding box center [499, 403] width 262 height 27
paste input "[EMAIL_ADDRESS][DOMAIN_NAME]"
type input "[EMAIL_ADDRESS][DOMAIN_NAME]"
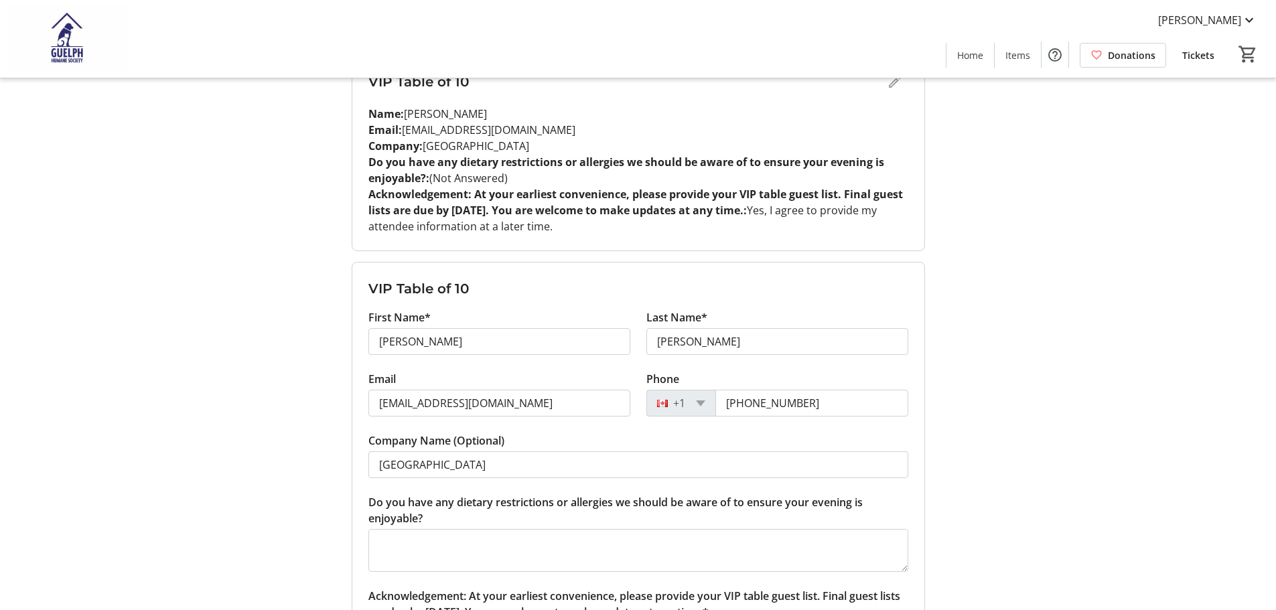
click at [215, 471] on div "My Event Tickets Here you can enter guest details for each ticket. Purchased ti…" at bounding box center [638, 471] width 884 height 2685
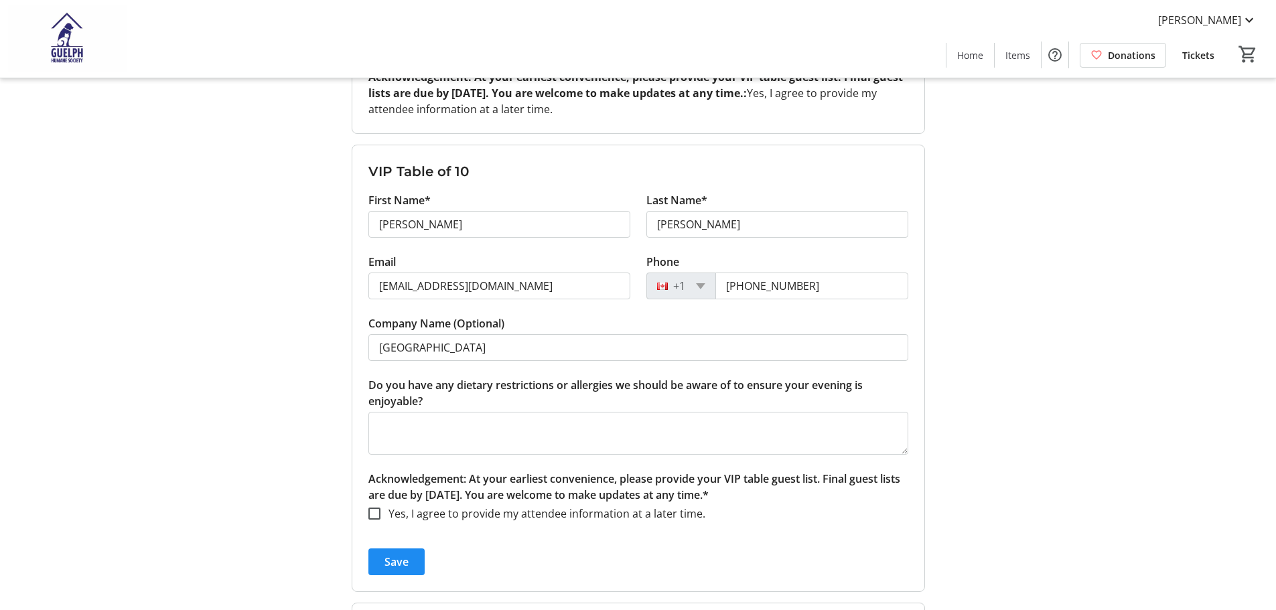
scroll to position [1005, 0]
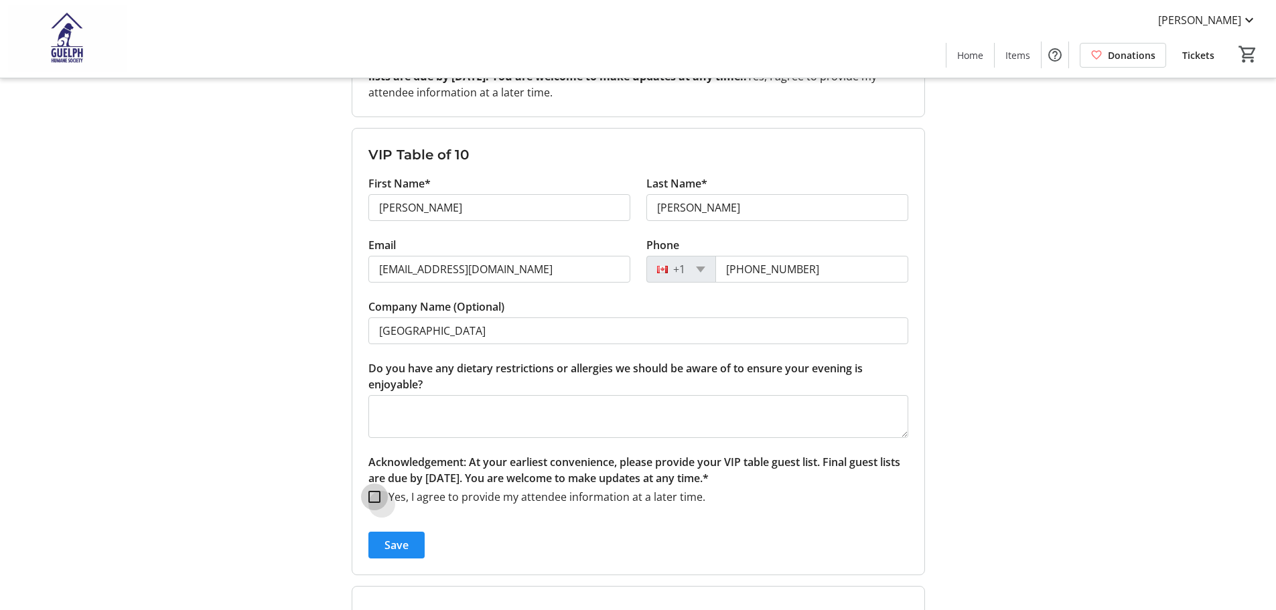
click at [375, 497] on input "Yes, I agree to provide my attendee information at a later time." at bounding box center [374, 497] width 12 height 12
checkbox input "true"
drag, startPoint x: 810, startPoint y: 259, endPoint x: 719, endPoint y: 261, distance: 91.8
click at [719, 261] on input "[PHONE_NUMBER]" at bounding box center [811, 269] width 193 height 27
click at [1005, 354] on div "My Event Tickets Here you can enter guest details for each ticket. Purchased ti…" at bounding box center [638, 337] width 884 height 2685
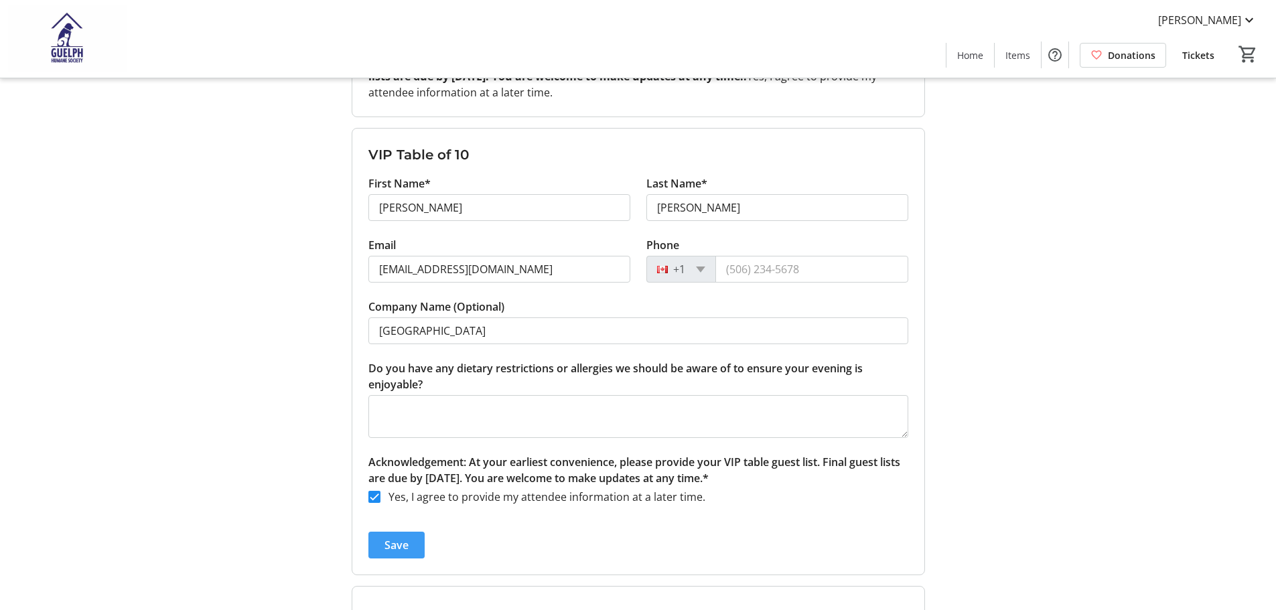
click at [402, 541] on span "Save" at bounding box center [396, 545] width 24 height 16
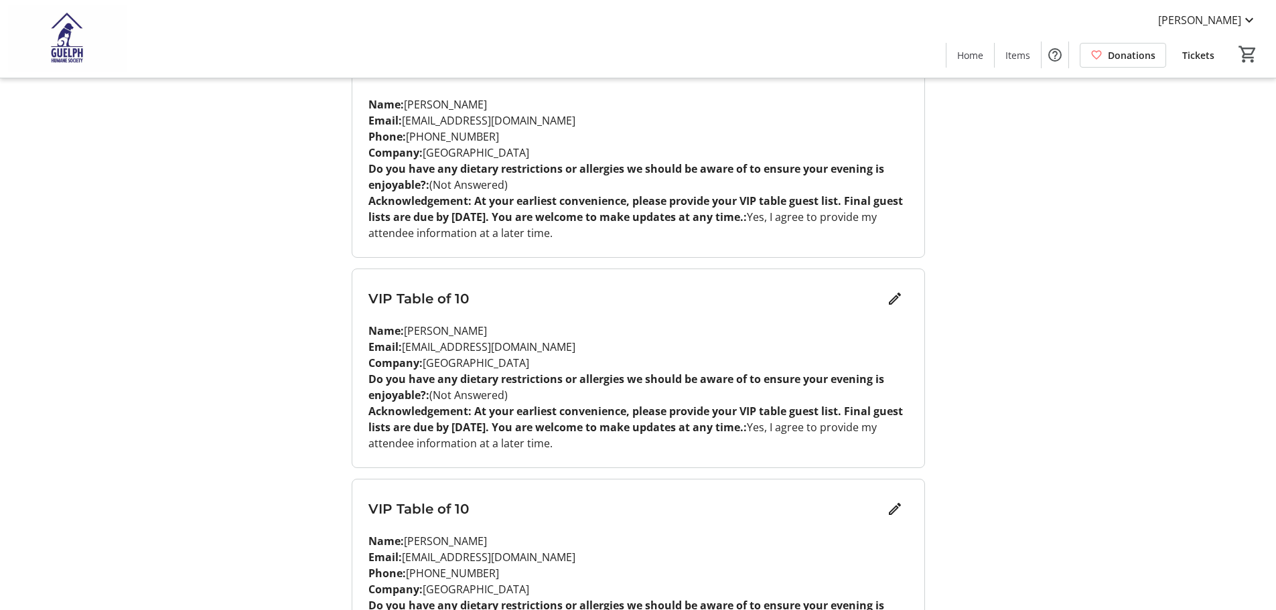
scroll to position [153, 0]
